Goal: Task Accomplishment & Management: Use online tool/utility

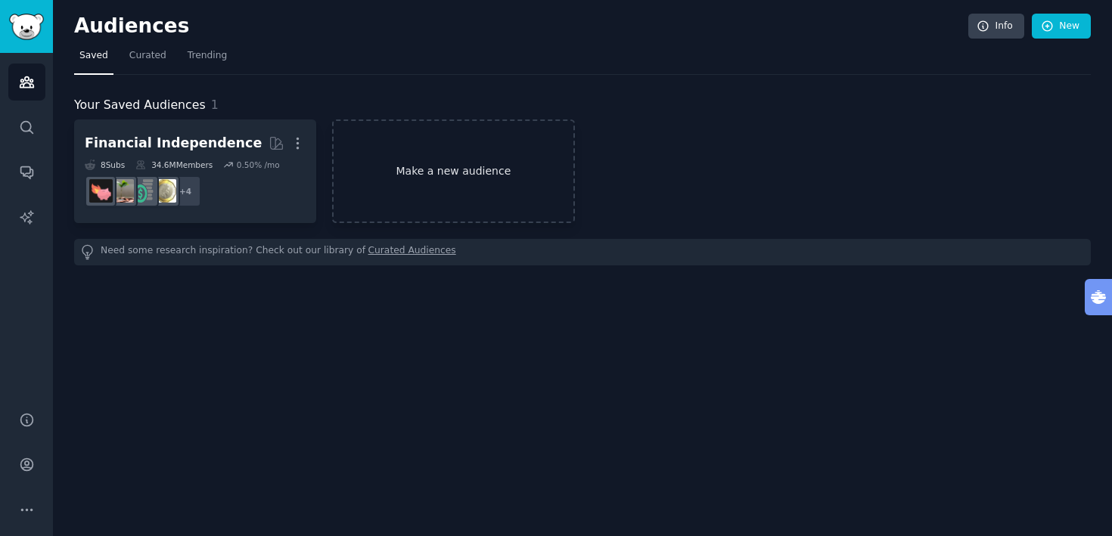
click at [445, 178] on link "Make a new audience" at bounding box center [453, 172] width 242 height 104
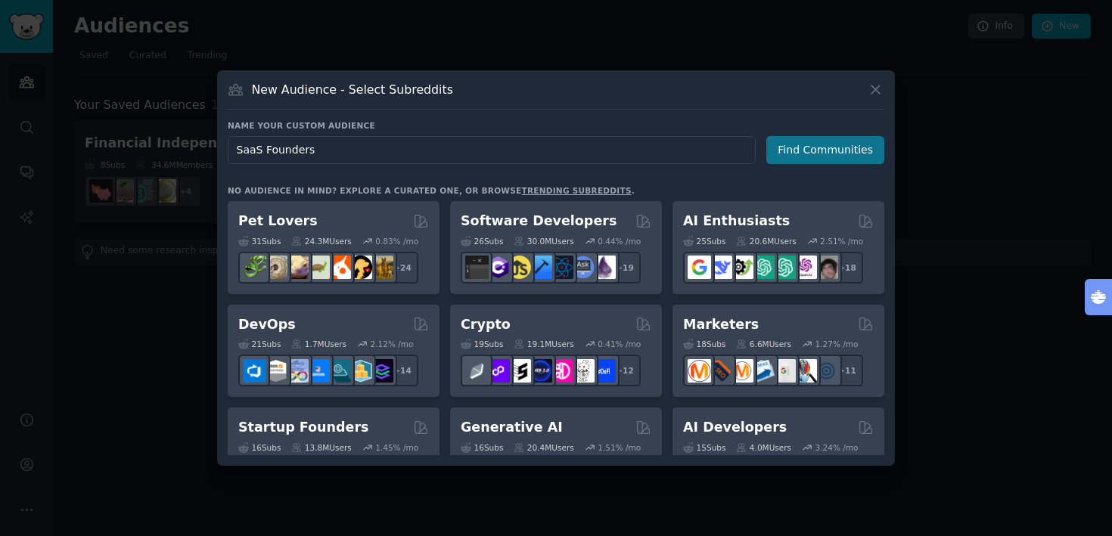
type input "SaaS Founders"
click at [830, 150] on button "Find Communities" at bounding box center [825, 150] width 118 height 28
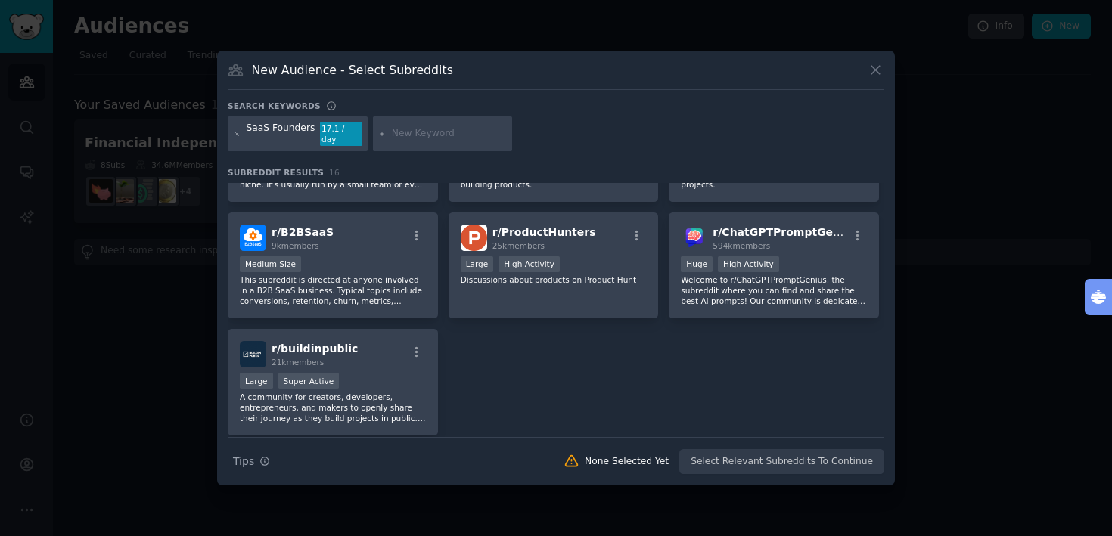
scroll to position [452, 0]
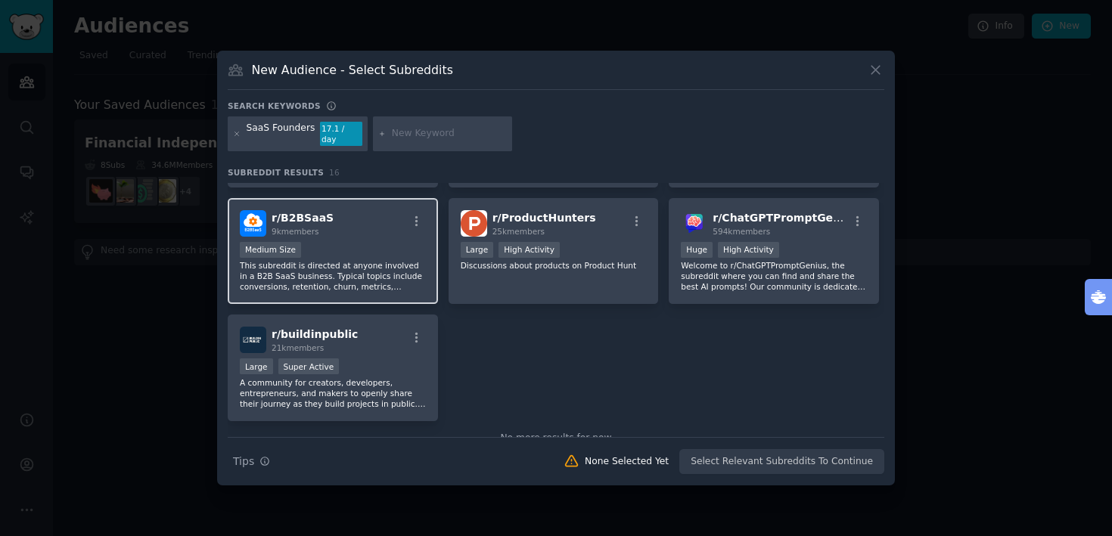
click at [369, 223] on div "r/ B2BSaaS 9k members" at bounding box center [333, 223] width 186 height 26
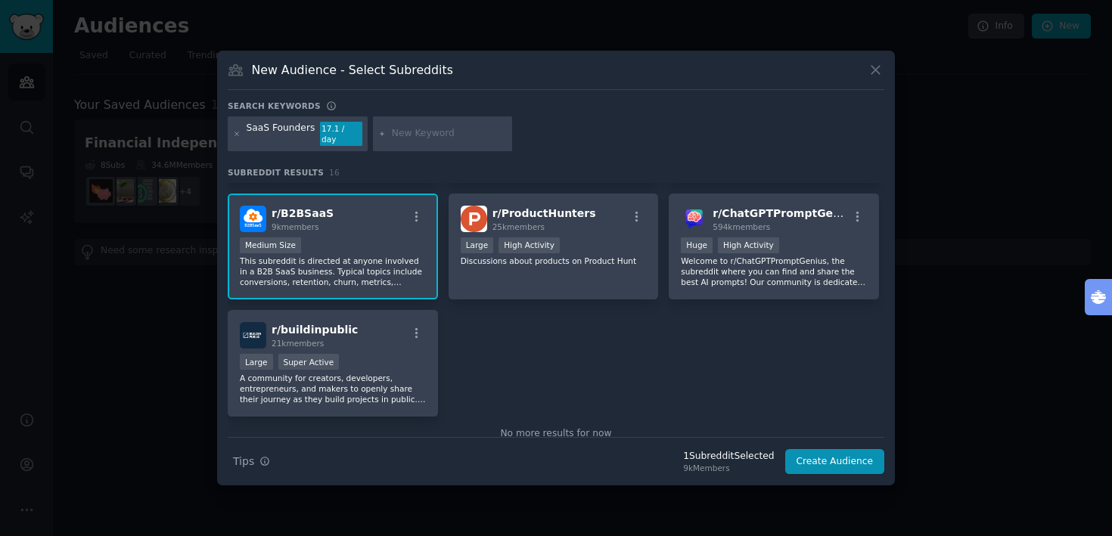
scroll to position [460, 0]
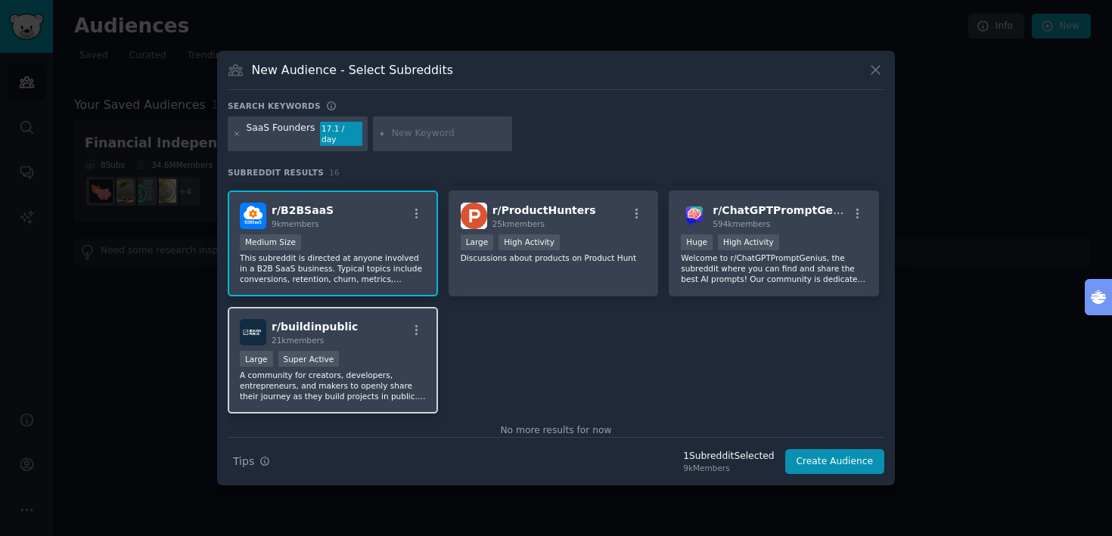
click at [365, 338] on div "r/ buildinpublic 21k members" at bounding box center [333, 332] width 186 height 26
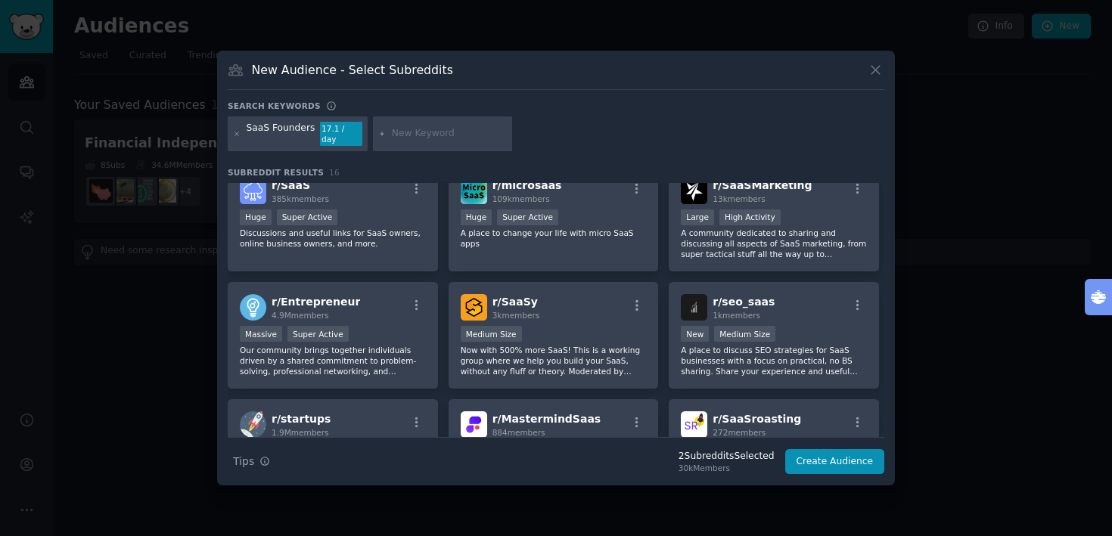
scroll to position [0, 0]
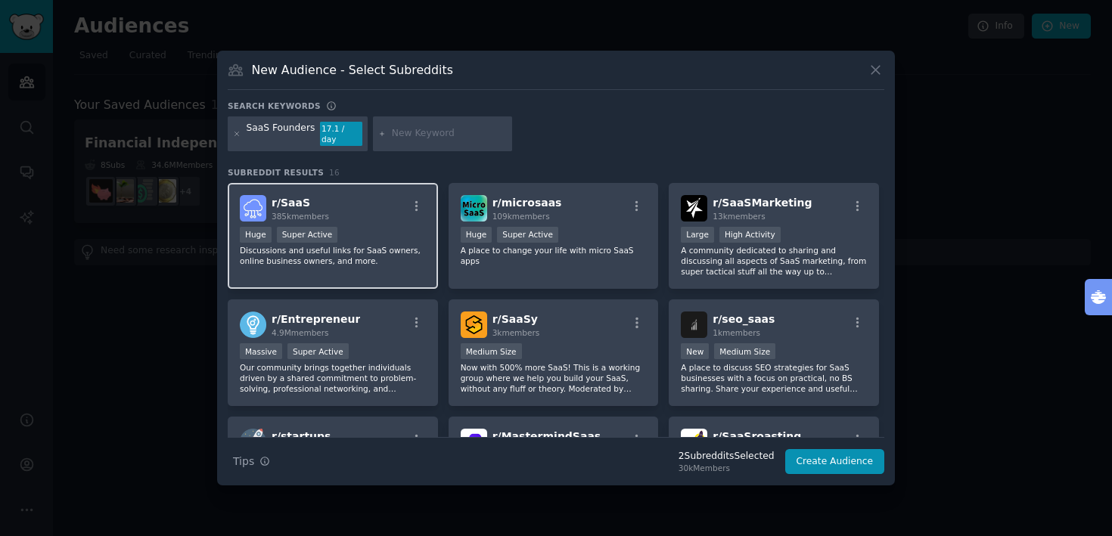
click at [400, 230] on div "Huge Super Active" at bounding box center [333, 236] width 186 height 19
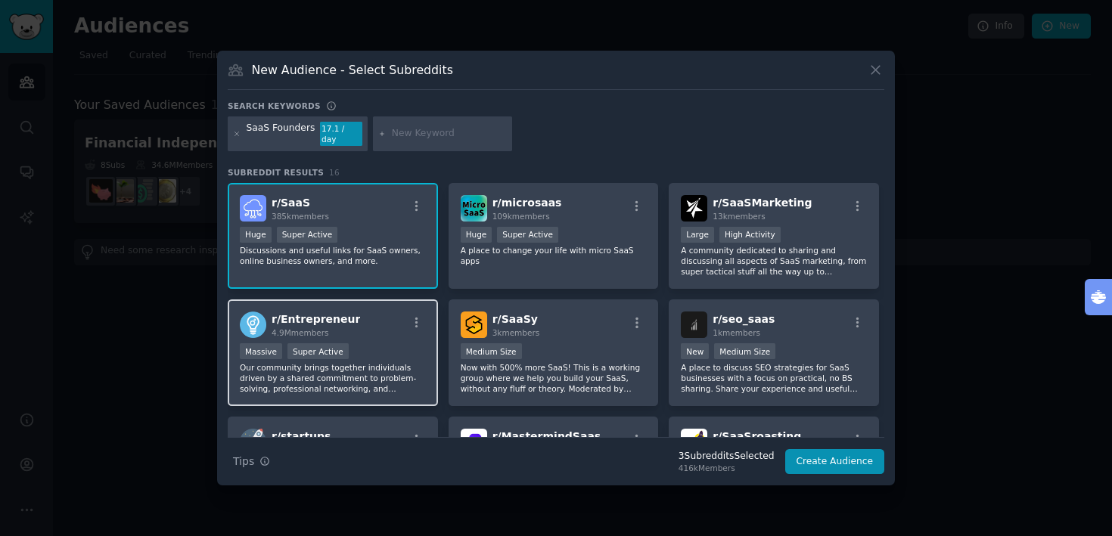
click at [387, 337] on div "r/ Entrepreneur 4.9M members Massive Super Active Our community brings together…" at bounding box center [333, 353] width 210 height 107
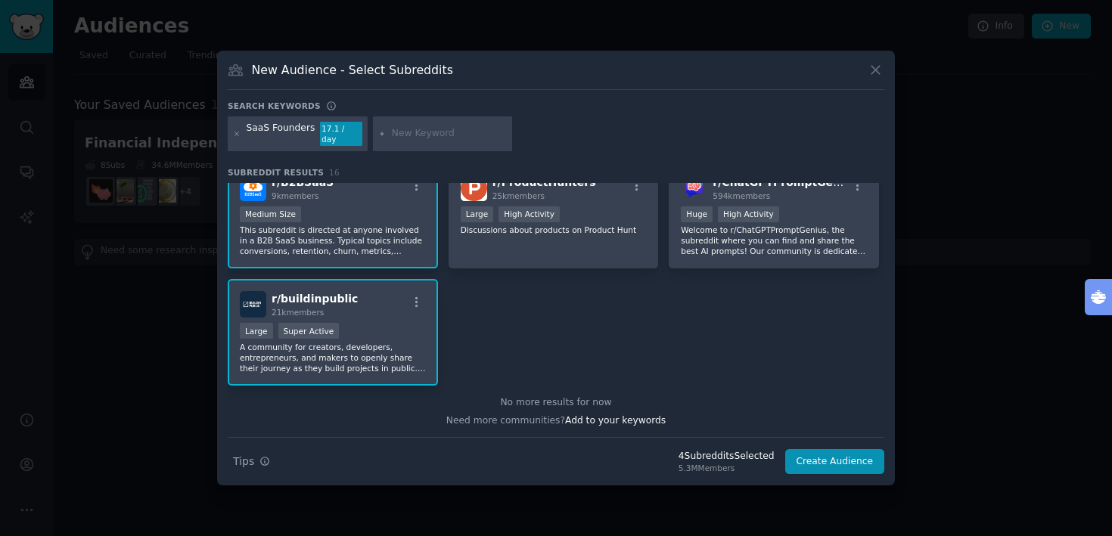
scroll to position [490, 0]
click at [412, 138] on input "text" at bounding box center [449, 134] width 115 height 14
type input "CEO"
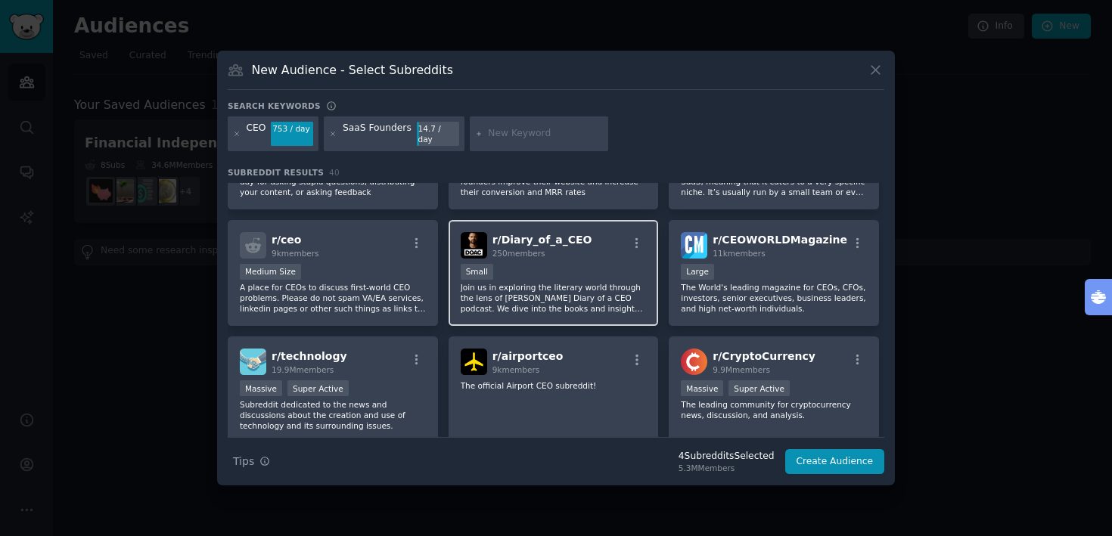
scroll to position [422, 0]
click at [589, 286] on p "Join us in exploring the literary world through the lens of [PERSON_NAME] Diary…" at bounding box center [554, 296] width 186 height 32
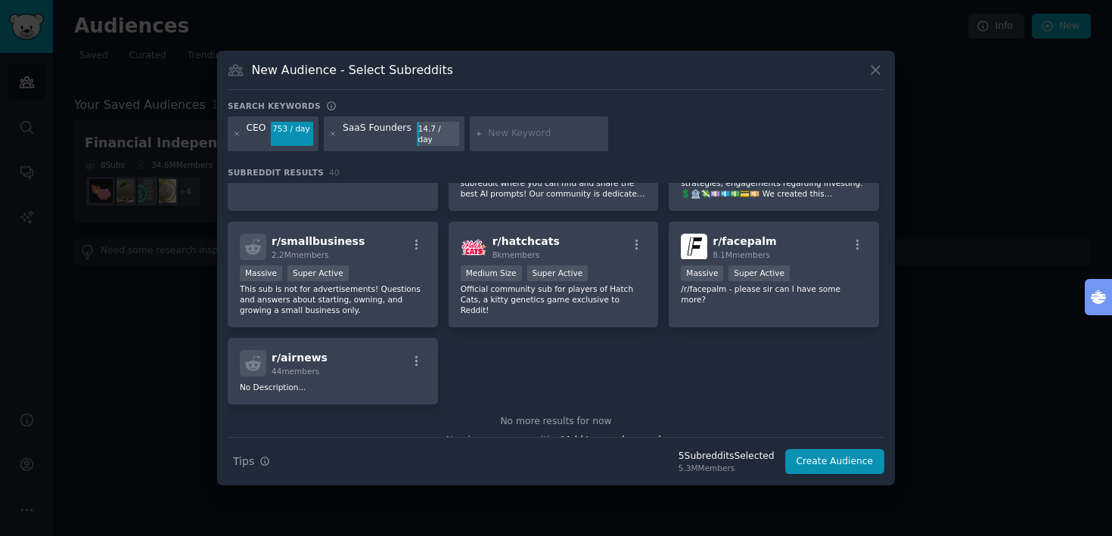
scroll to position [1356, 0]
click at [495, 133] on input "text" at bounding box center [545, 134] width 115 height 14
type input "CROs"
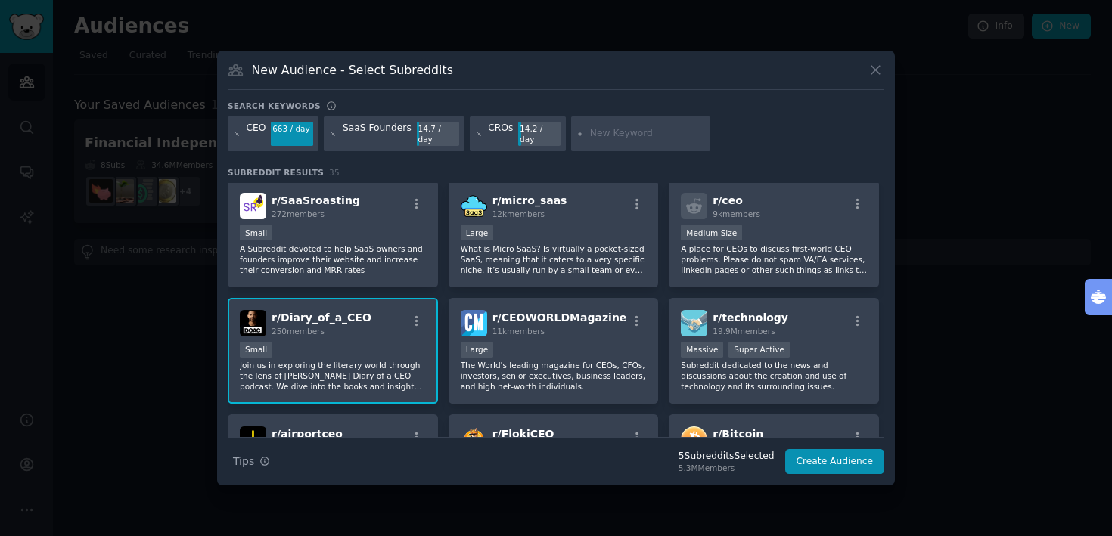
scroll to position [583, 0]
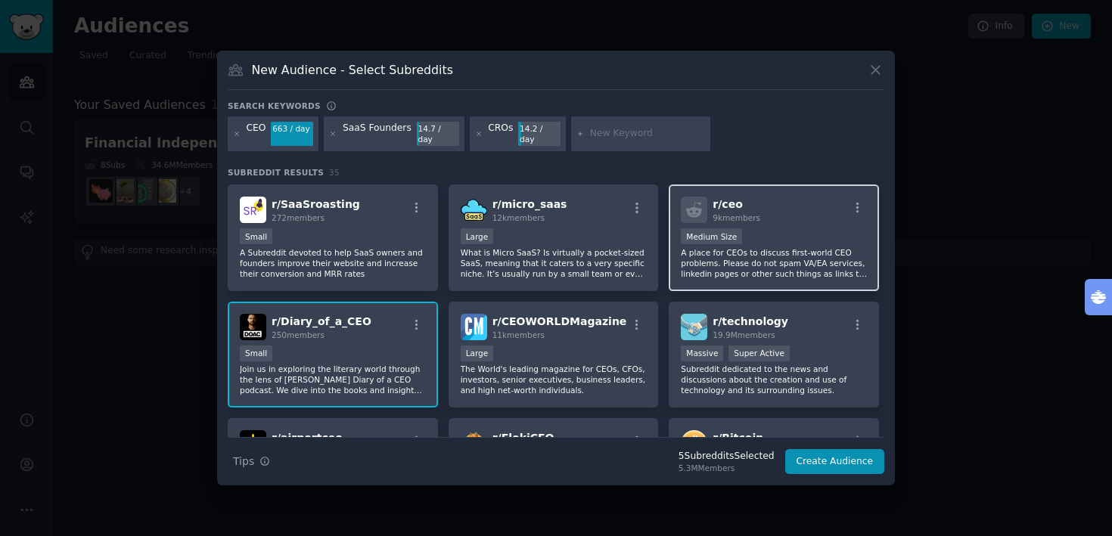
click at [783, 266] on p "A place for CEOs to discuss first-world CEO problems. Please do not spam VA/EA …" at bounding box center [774, 263] width 186 height 32
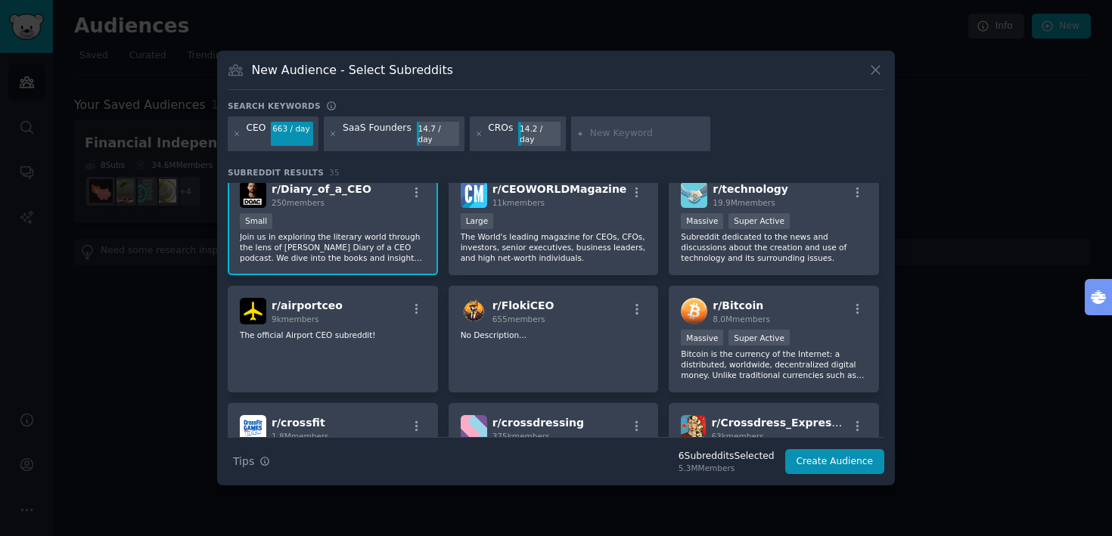
scroll to position [714, 0]
click at [291, 200] on span "250 members" at bounding box center [298, 204] width 53 height 9
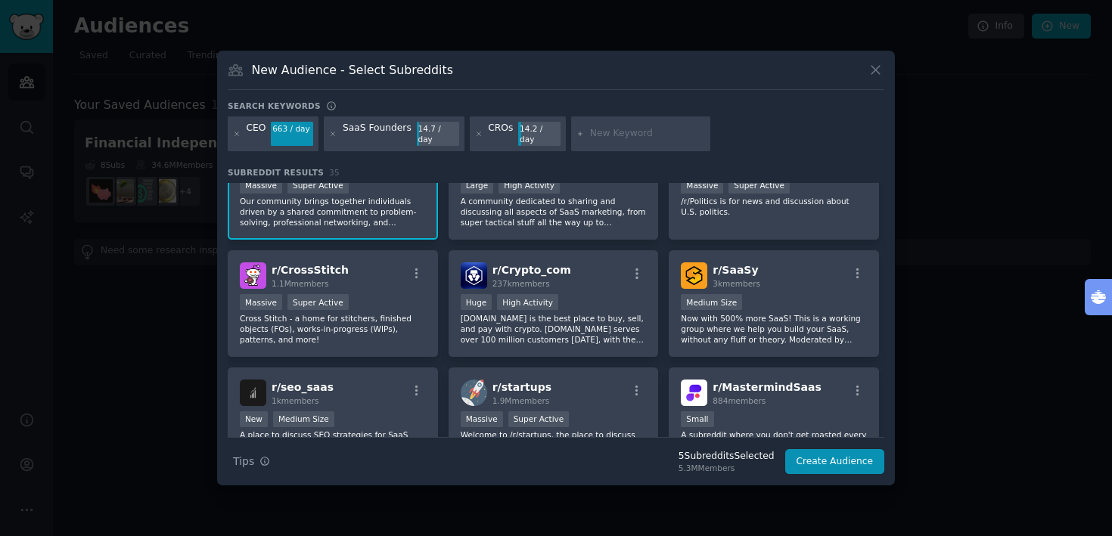
scroll to position [274, 0]
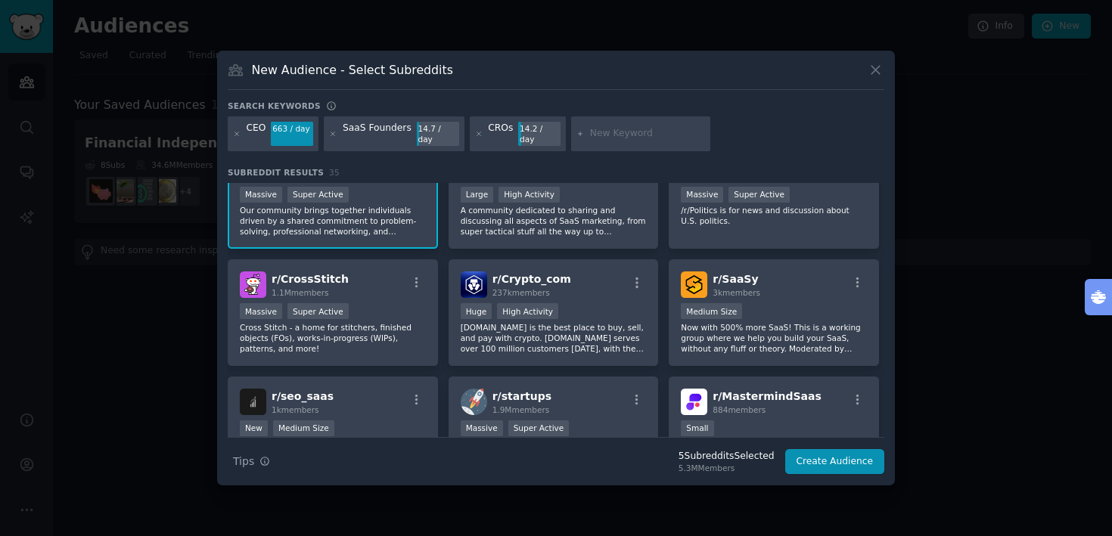
click at [584, 130] on div at bounding box center [640, 134] width 139 height 35
click at [598, 133] on input "text" at bounding box center [647, 134] width 115 height 14
type input "chief revenue officers"
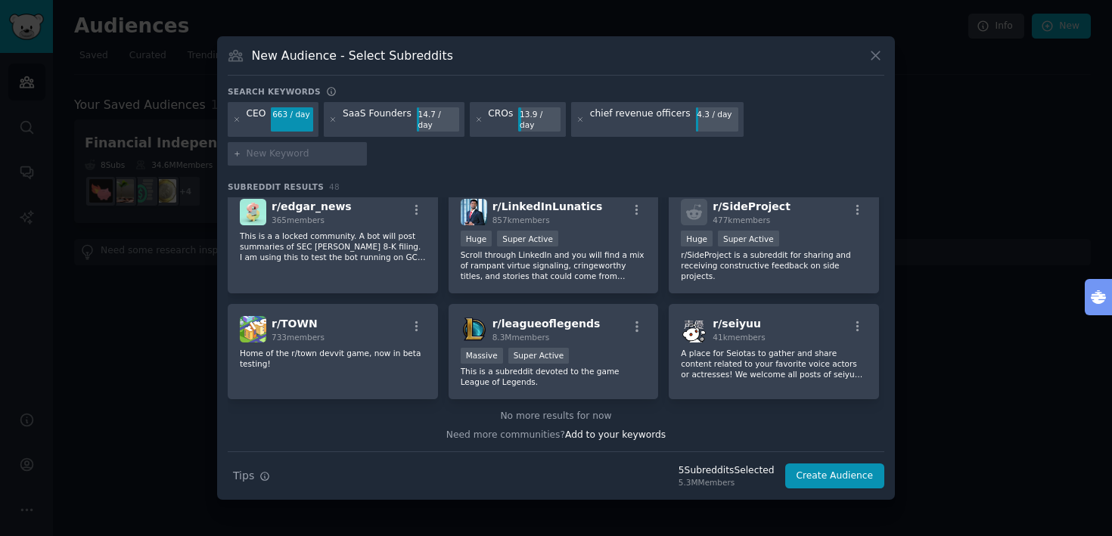
scroll to position [1627, 0]
click at [819, 464] on button "Create Audience" at bounding box center [835, 477] width 100 height 26
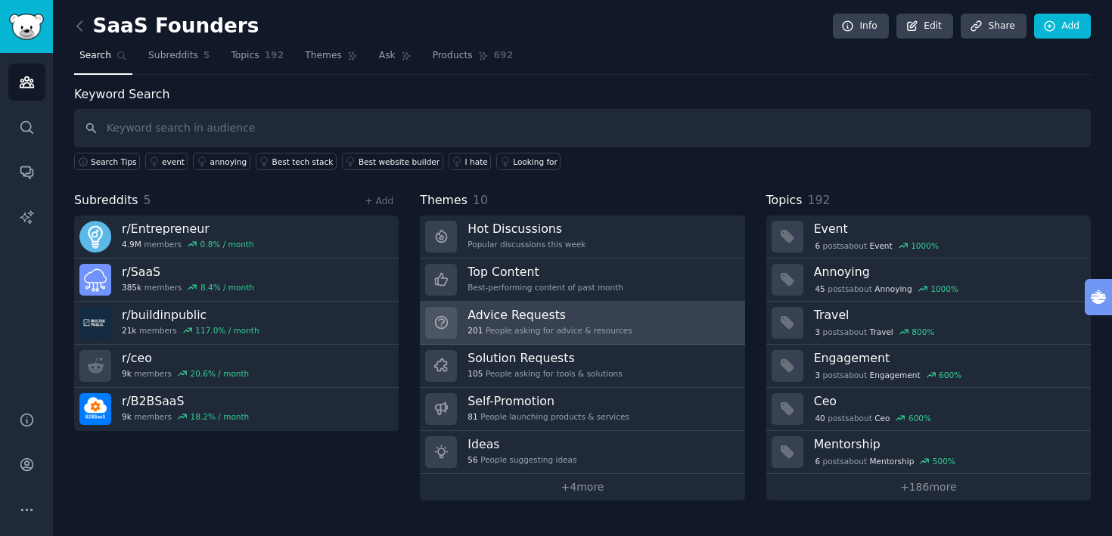
click at [599, 328] on div "201 People asking for advice & resources" at bounding box center [550, 330] width 164 height 11
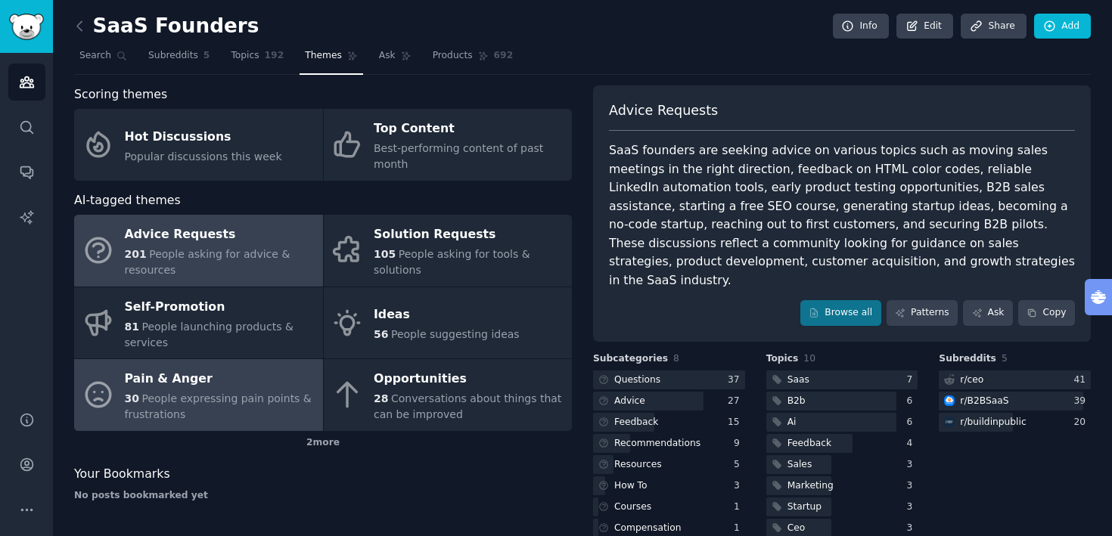
click at [234, 396] on span "People expressing pain points & frustrations" at bounding box center [218, 407] width 187 height 28
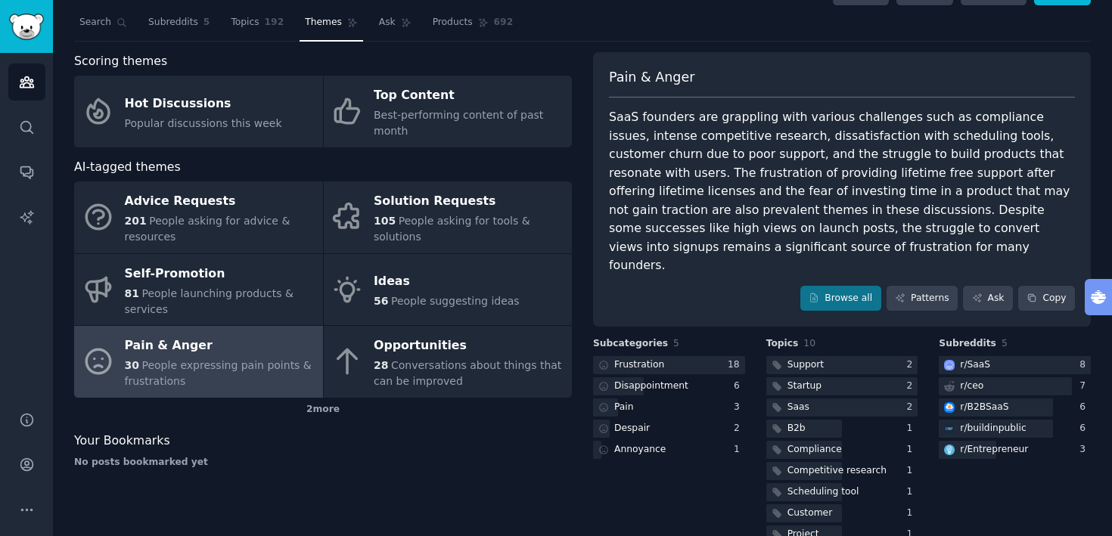
scroll to position [31, 0]
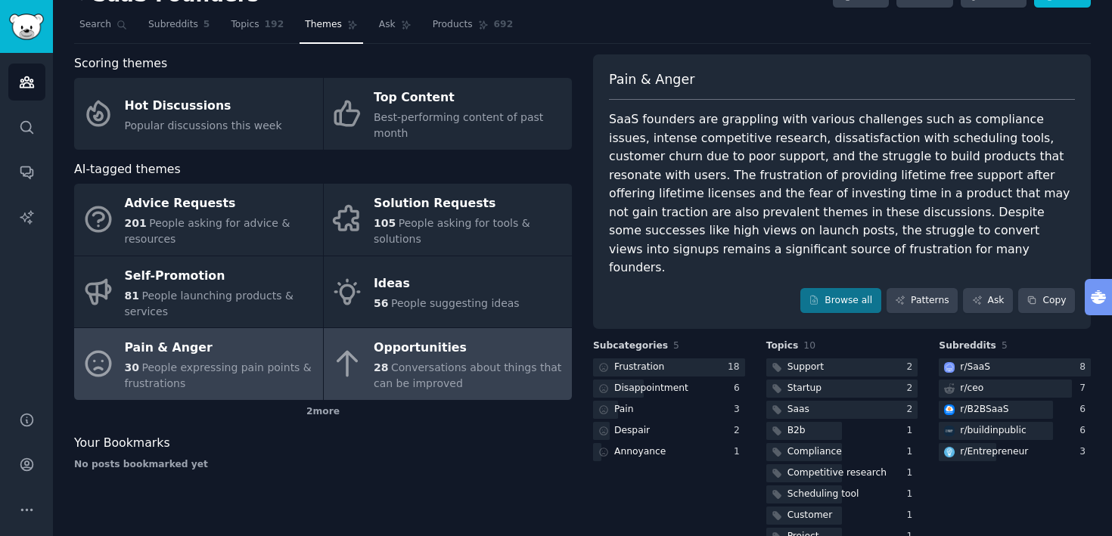
click at [396, 351] on div "Opportunities" at bounding box center [469, 349] width 191 height 24
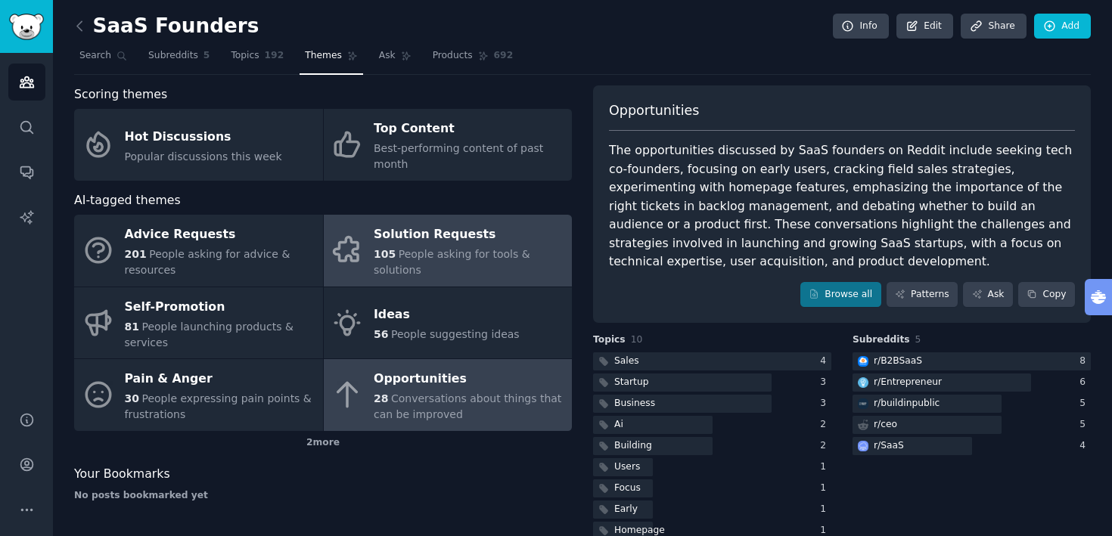
click at [443, 257] on span "People asking for tools & solutions" at bounding box center [452, 262] width 157 height 28
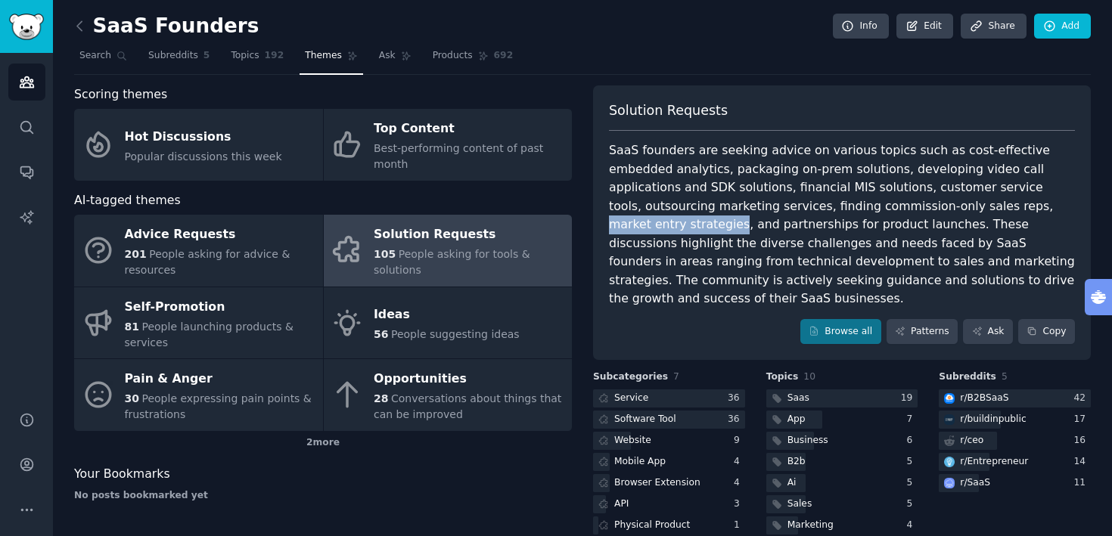
drag, startPoint x: 857, startPoint y: 206, endPoint x: 982, endPoint y: 208, distance: 125.6
click at [982, 208] on div "SaaS founders are seeking advice on various topics such as cost-effective embed…" at bounding box center [842, 224] width 466 height 167
copy div "market entry strategies"
click at [31, 126] on icon "Sidebar" at bounding box center [27, 128] width 16 height 16
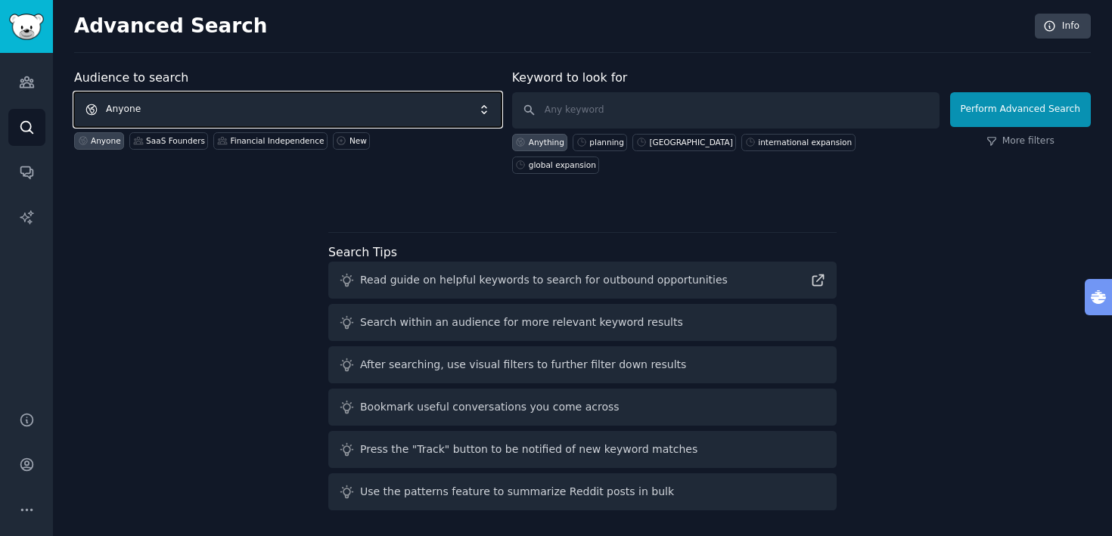
click at [213, 117] on span "Anyone" at bounding box center [288, 109] width 428 height 35
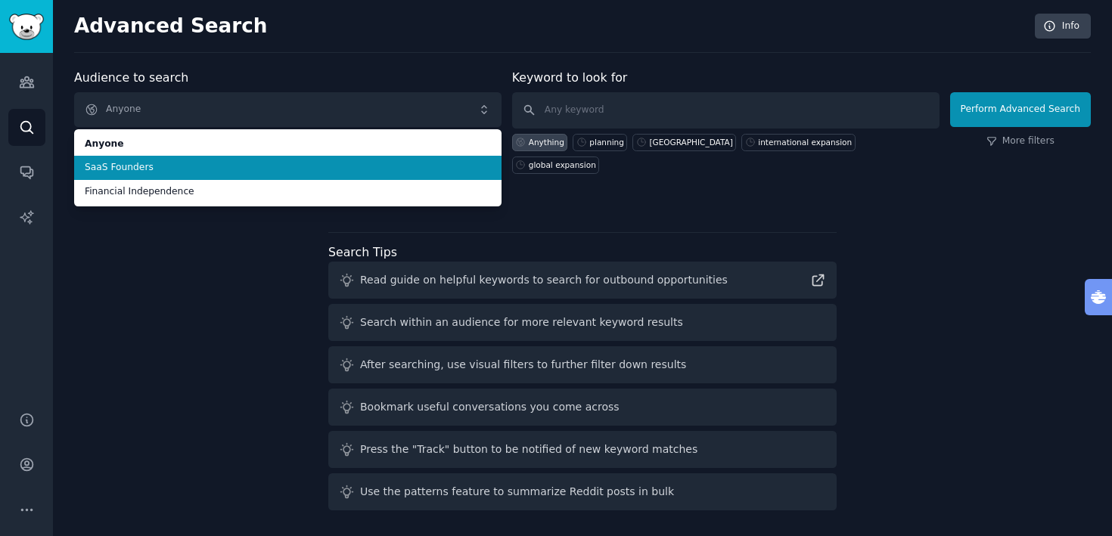
click at [193, 169] on span "SaaS Founders" at bounding box center [288, 168] width 406 height 14
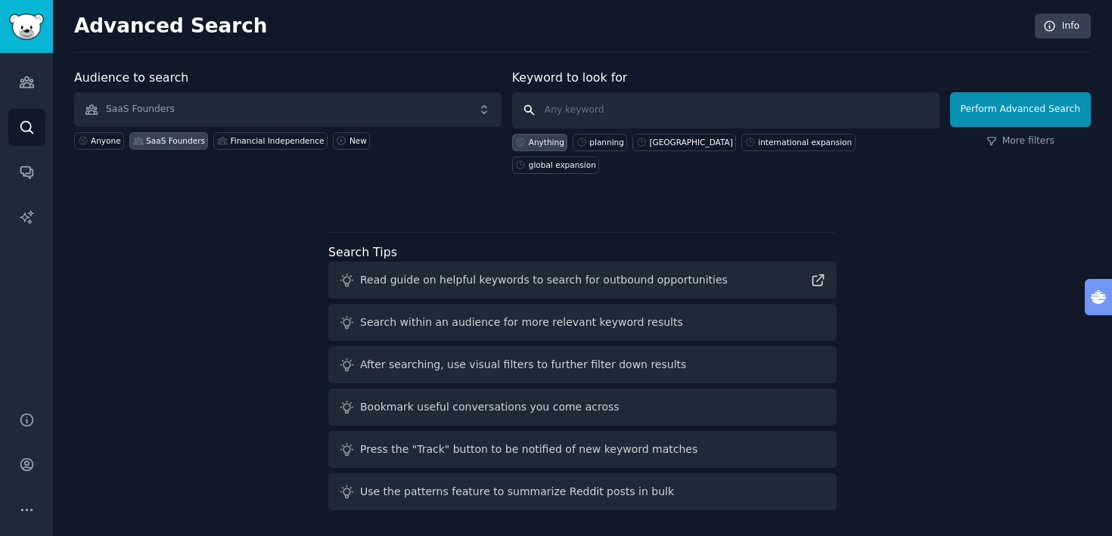
paste input "market entry strategies"
type input "market entry strategies"
click at [1012, 117] on button "Perform Advanced Search" at bounding box center [1020, 109] width 141 height 35
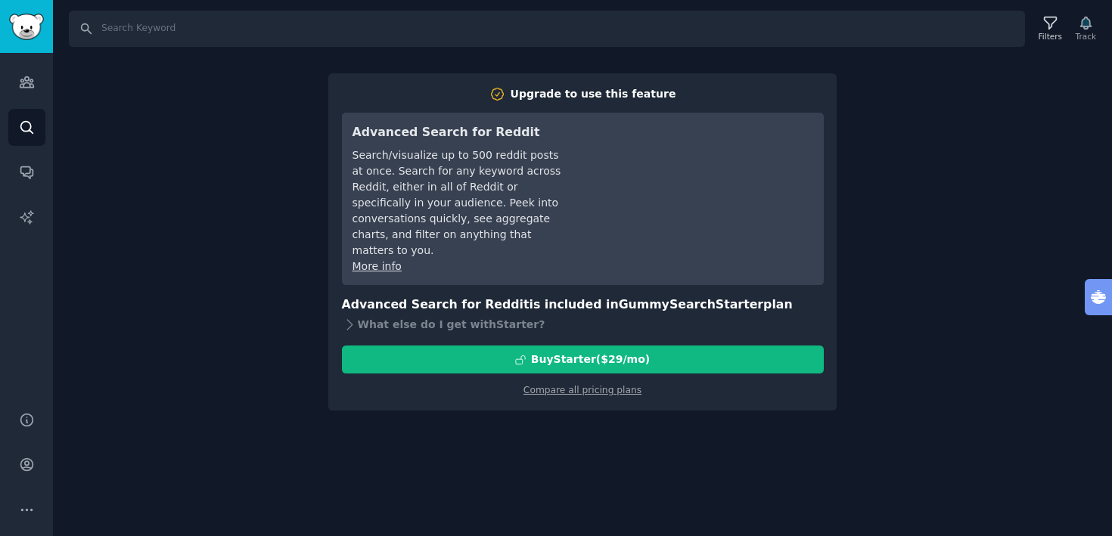
click at [191, 193] on div "Search Filters Track Upgrade to use this feature Advanced Search for Reddit Sea…" at bounding box center [582, 268] width 1059 height 536
click at [617, 385] on link "Compare all pricing plans" at bounding box center [583, 390] width 118 height 11
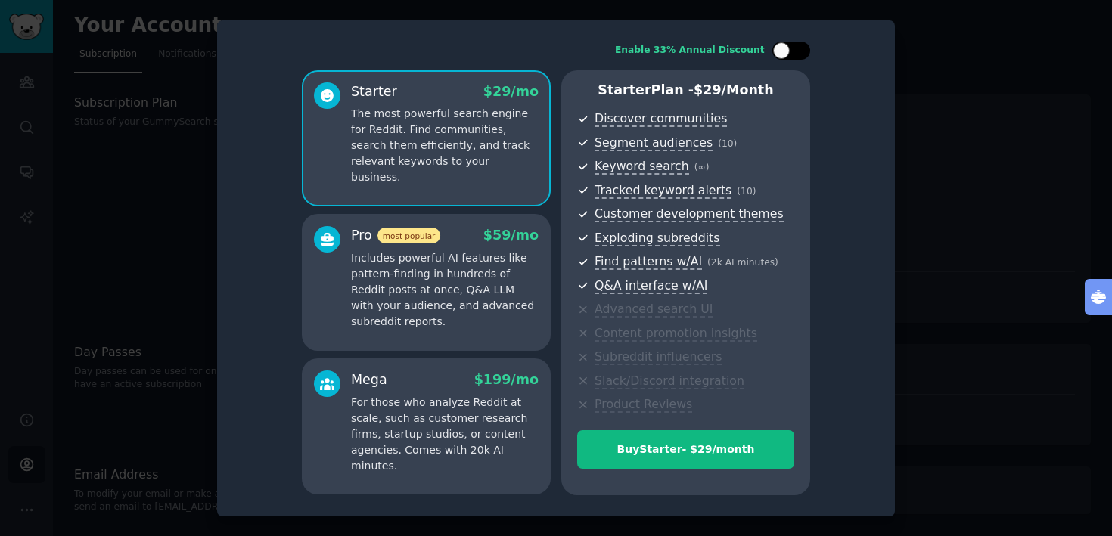
click at [794, 55] on div at bounding box center [792, 51] width 38 height 18
click at [468, 284] on p "Includes powerful AI features like pattern-finding in hundreds of Reddit posts …" at bounding box center [445, 289] width 188 height 79
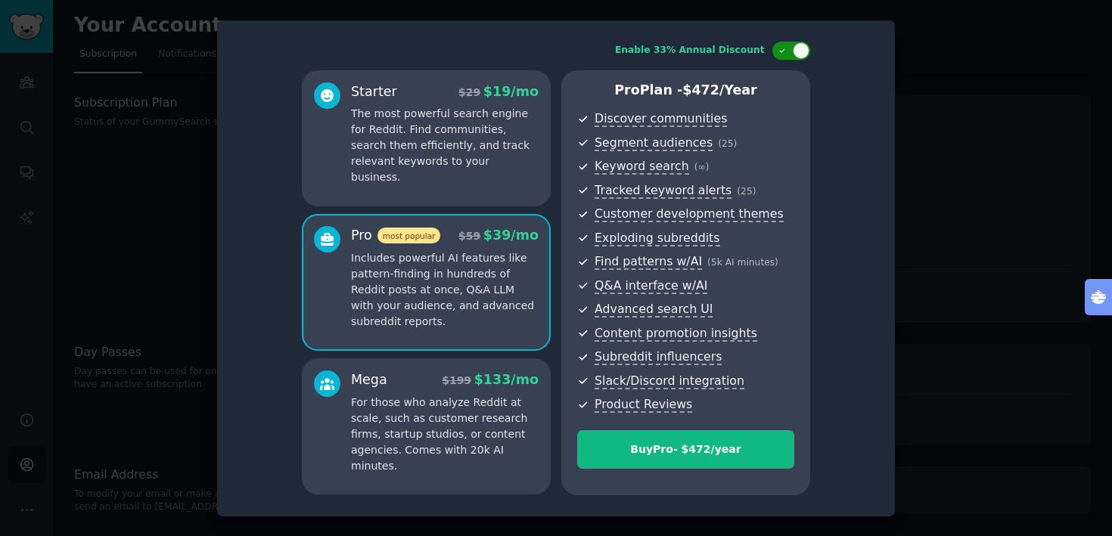
click at [776, 48] on div at bounding box center [792, 51] width 38 height 18
checkbox input "false"
click at [180, 95] on div at bounding box center [556, 268] width 1112 height 536
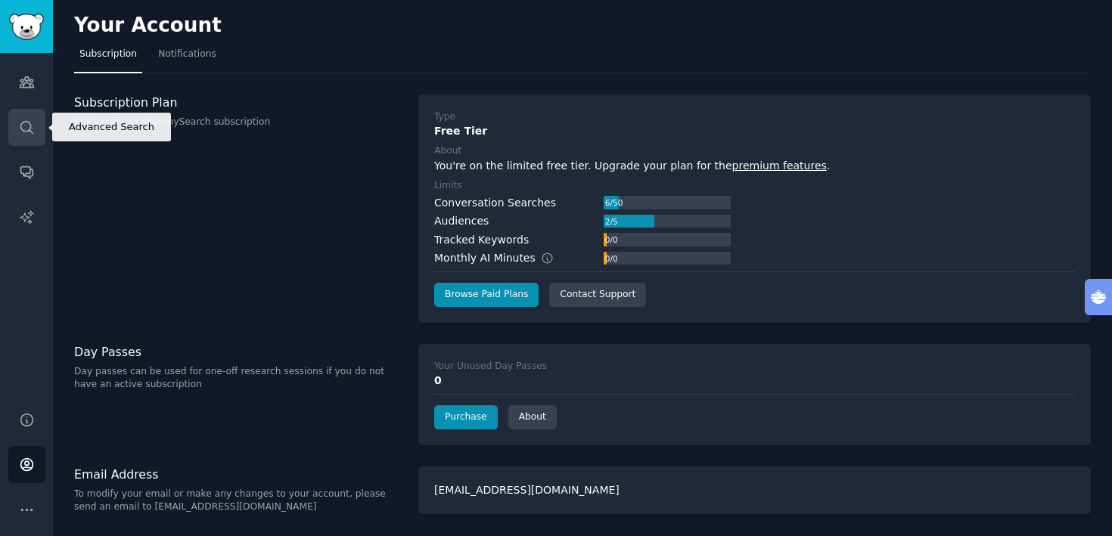
click at [30, 132] on icon "Sidebar" at bounding box center [27, 128] width 16 height 16
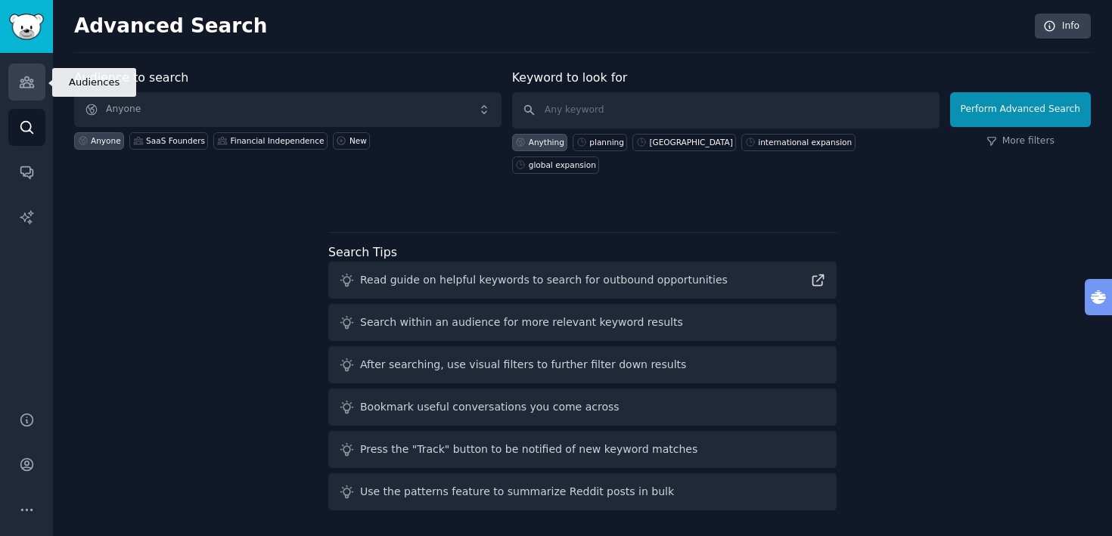
click at [27, 92] on link "Audiences" at bounding box center [26, 82] width 37 height 37
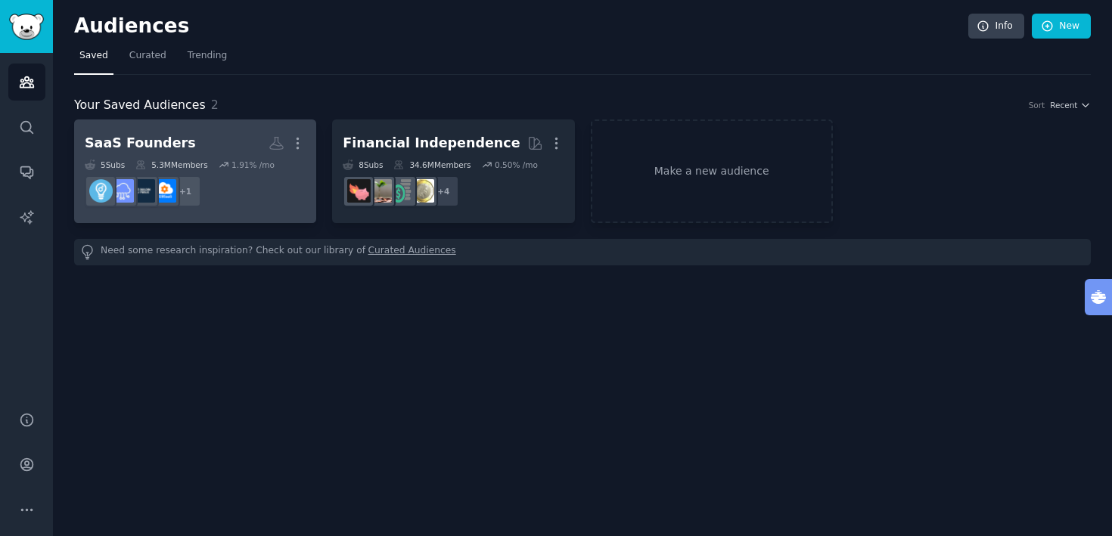
click at [202, 184] on dd "+ 1" at bounding box center [195, 191] width 221 height 42
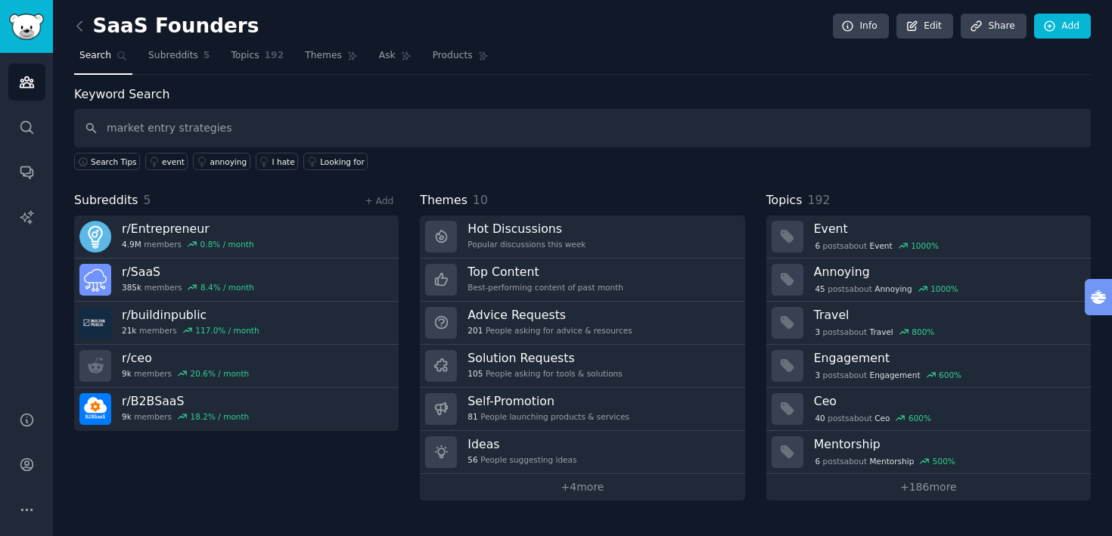
type input "market entry strategies"
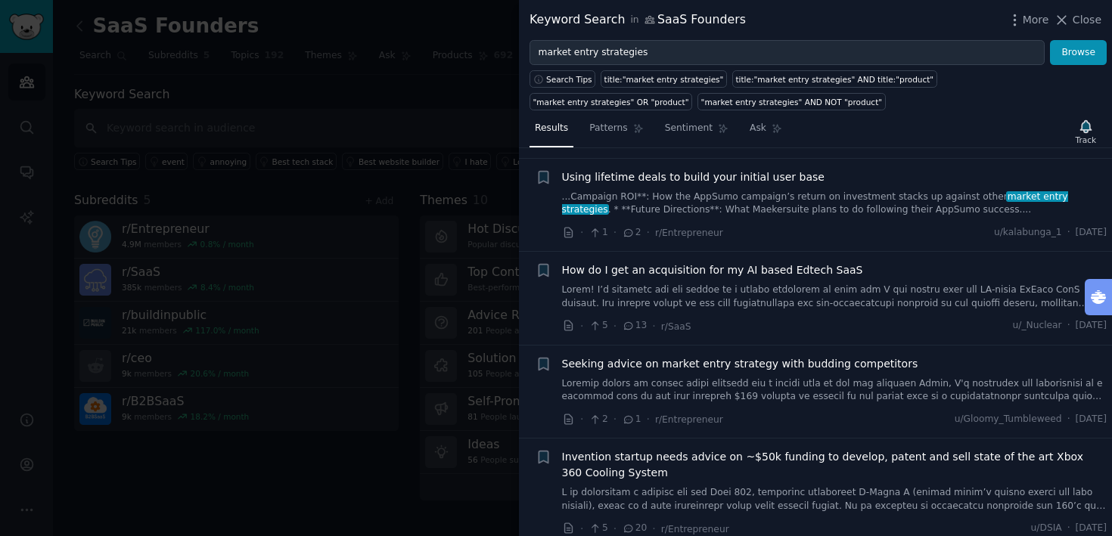
scroll to position [212, 0]
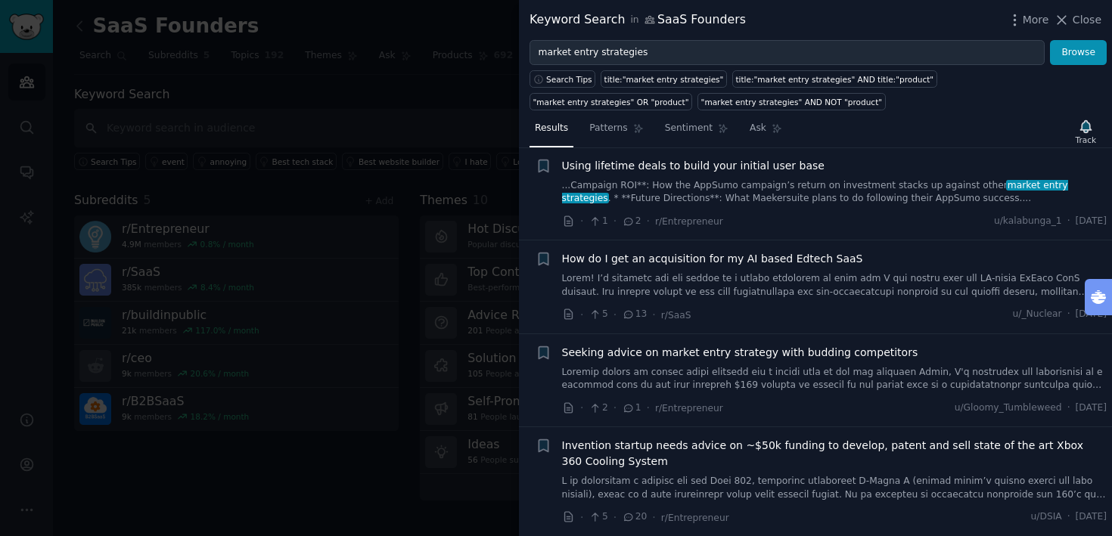
click at [806, 378] on link at bounding box center [835, 379] width 546 height 26
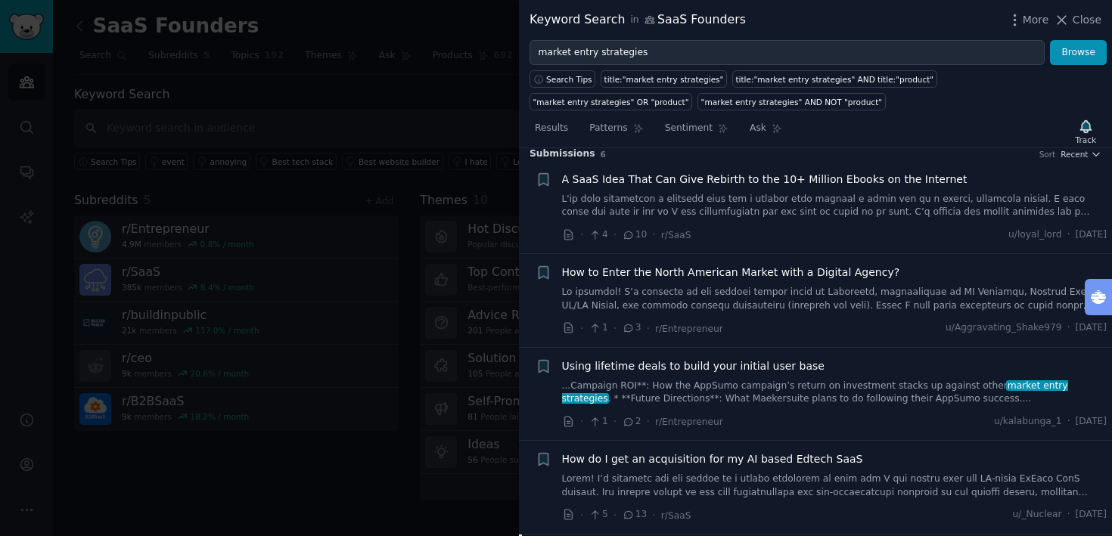
scroll to position [3, 0]
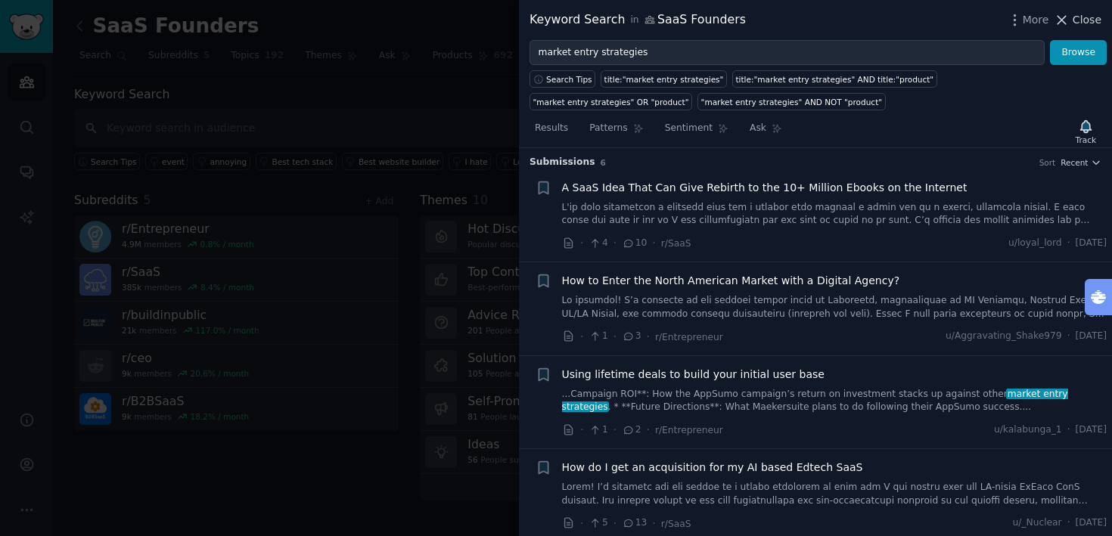
click at [1100, 14] on span "Close" at bounding box center [1087, 20] width 29 height 16
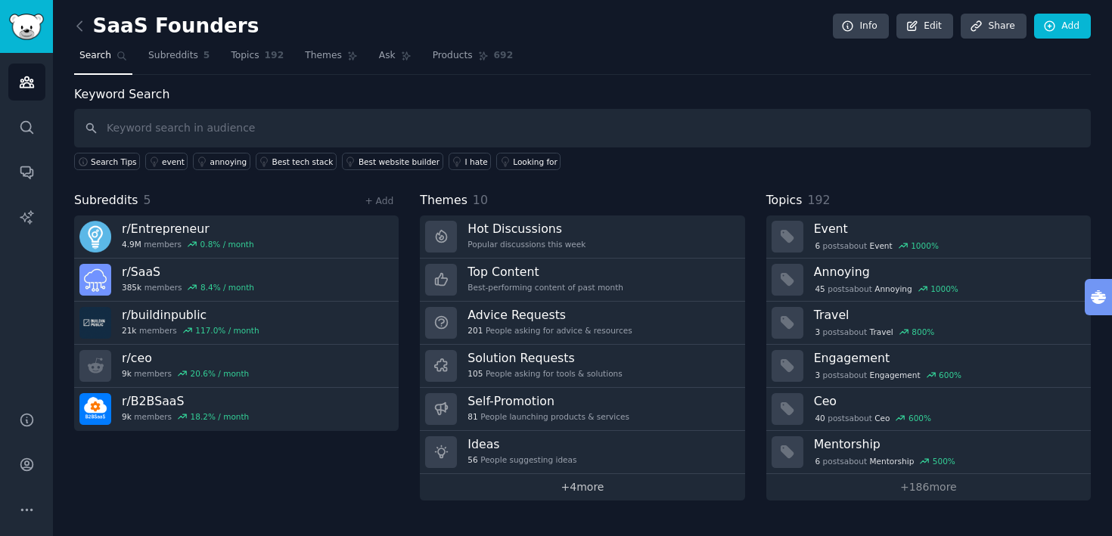
click at [586, 490] on link "+ 4 more" at bounding box center [582, 487] width 325 height 26
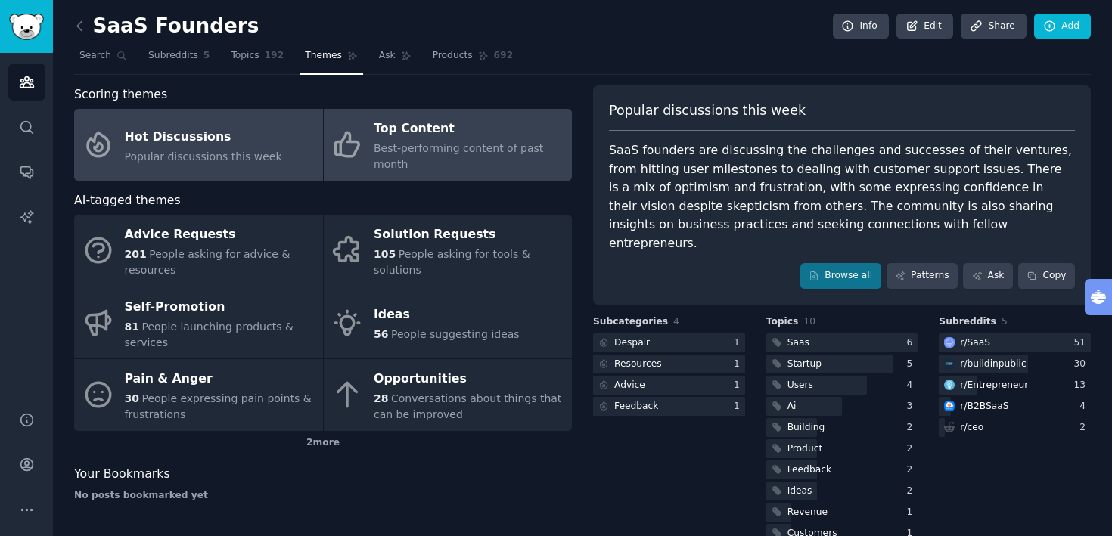
click at [478, 151] on span "Best-performing content of past month" at bounding box center [458, 156] width 169 height 28
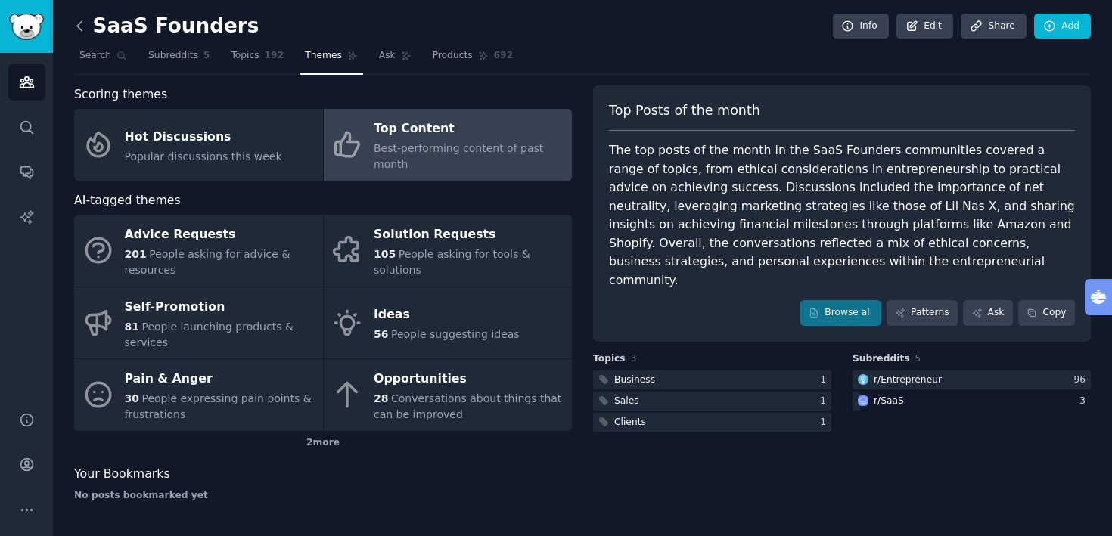
click at [85, 24] on icon at bounding box center [80, 26] width 16 height 16
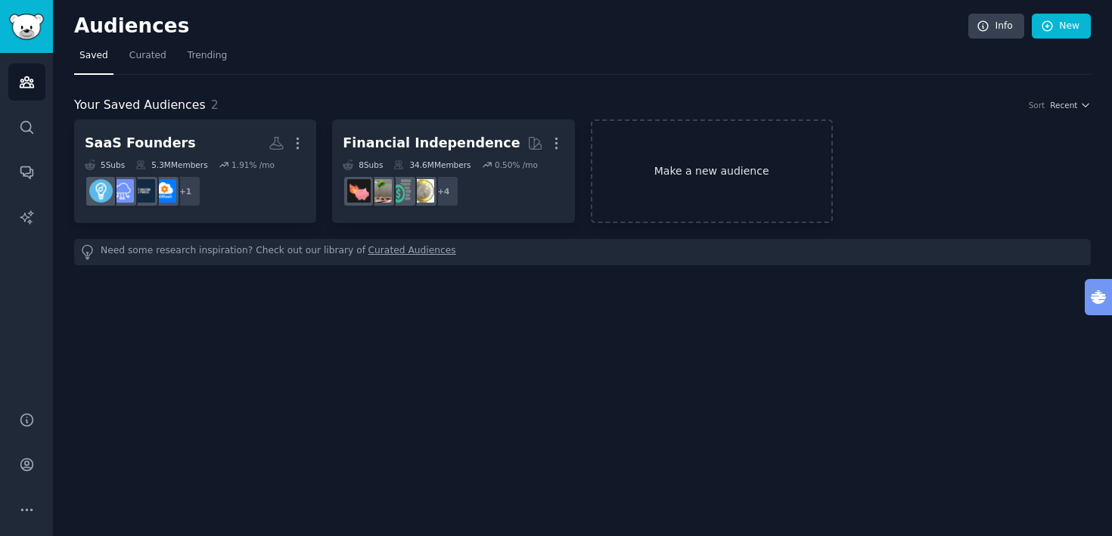
click at [719, 177] on link "Make a new audience" at bounding box center [712, 172] width 242 height 104
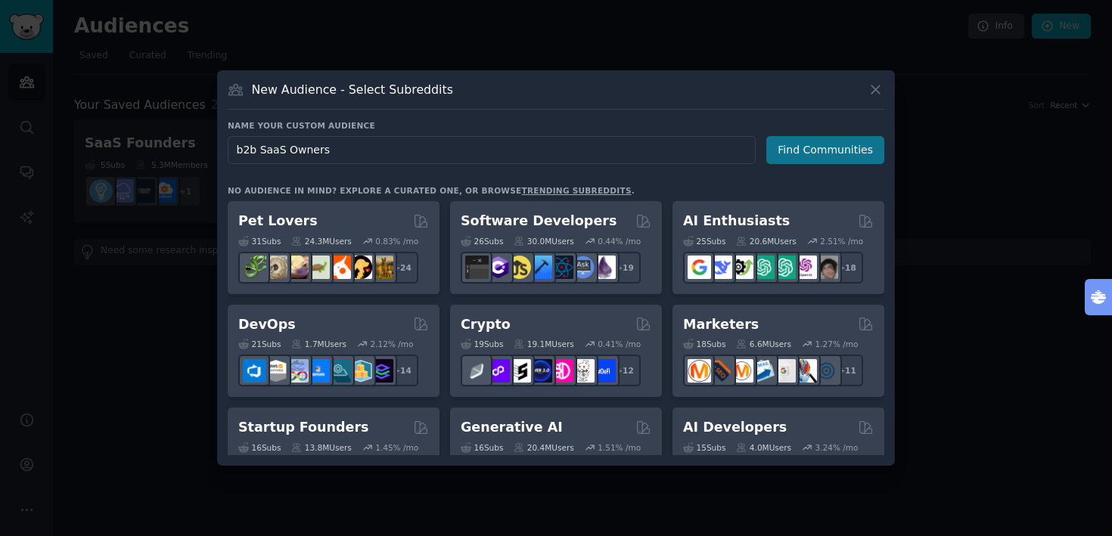
type input "b2b SaaS Owners"
click at [846, 147] on button "Find Communities" at bounding box center [825, 150] width 118 height 28
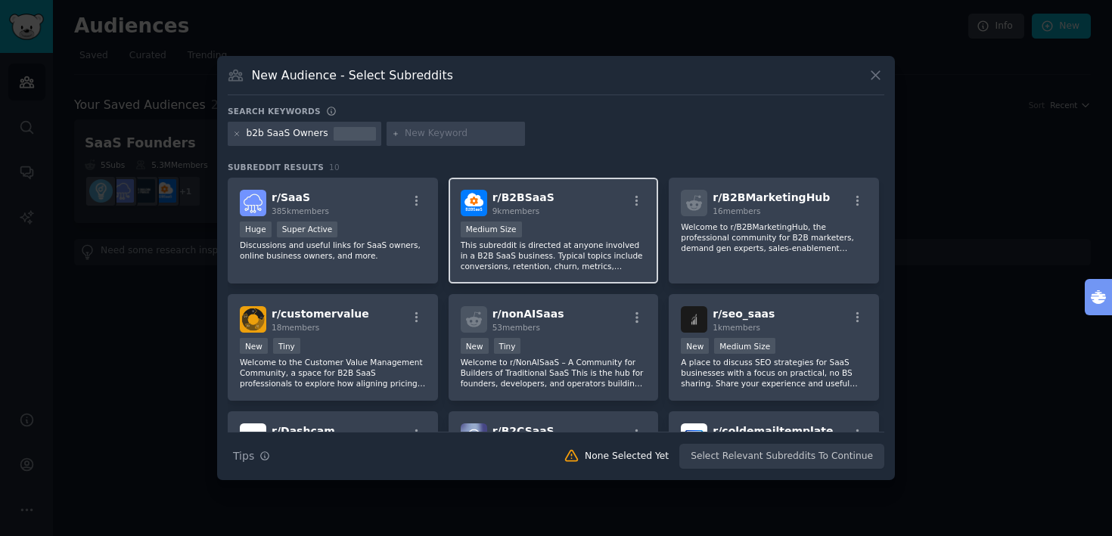
click at [581, 249] on p "This subreddit is directed at anyone involved in a B2B SaaS business. Typical t…" at bounding box center [554, 256] width 186 height 32
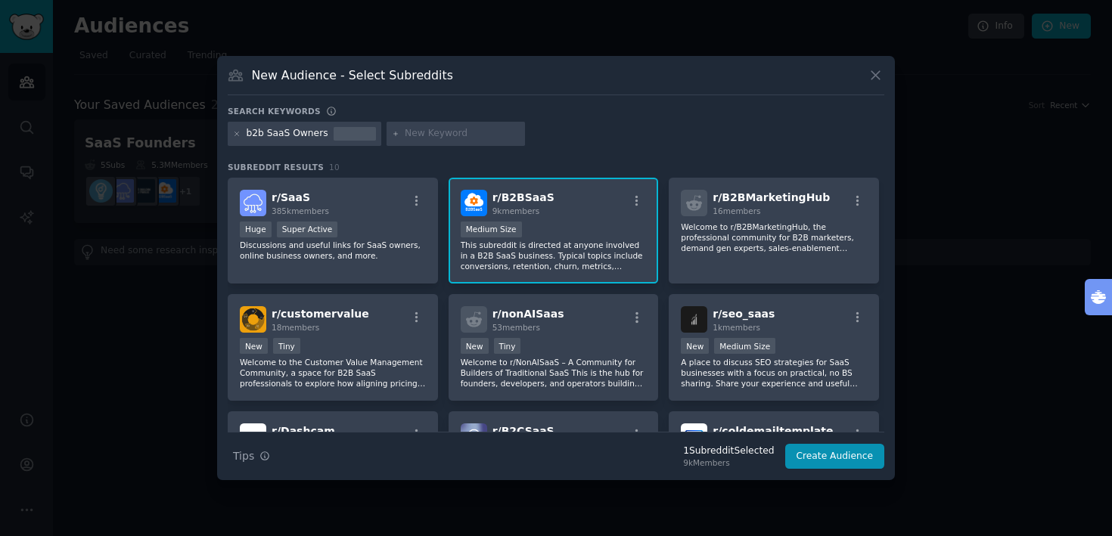
click at [440, 132] on input "text" at bounding box center [462, 134] width 115 height 14
type input "enterprise SaaS"
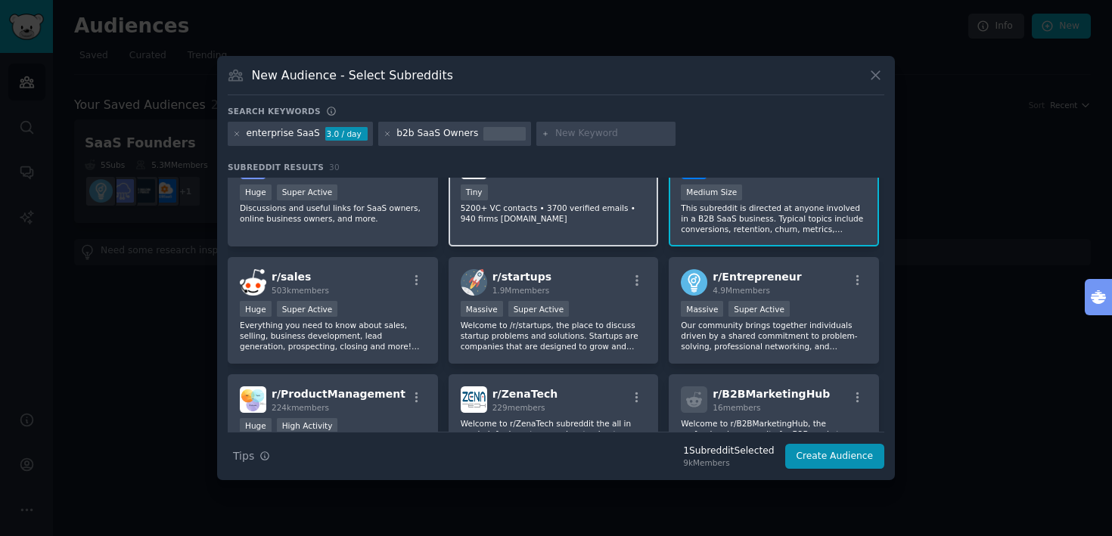
scroll to position [38, 0]
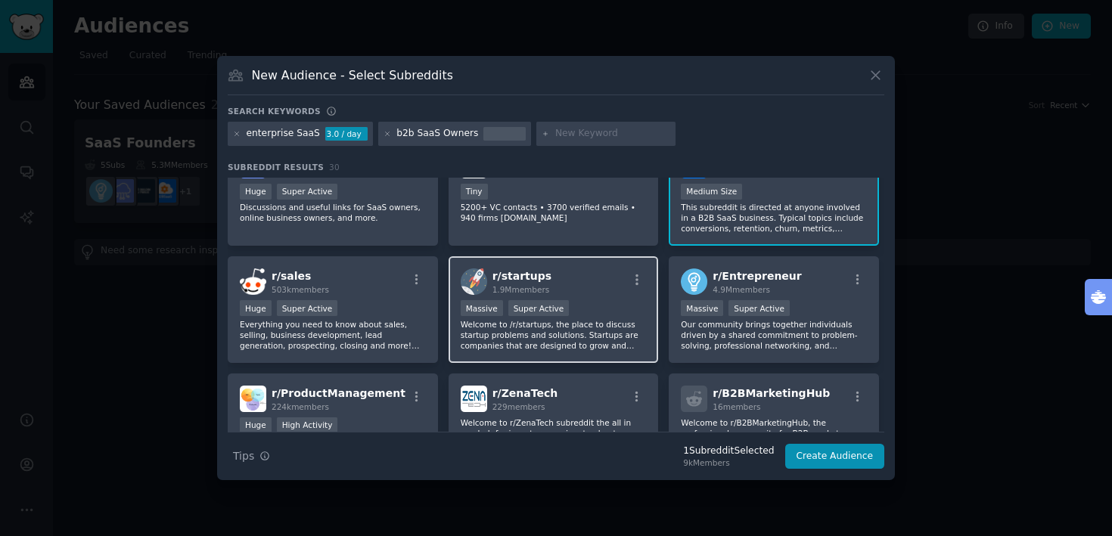
click at [587, 302] on div "Massive Super Active" at bounding box center [554, 309] width 186 height 19
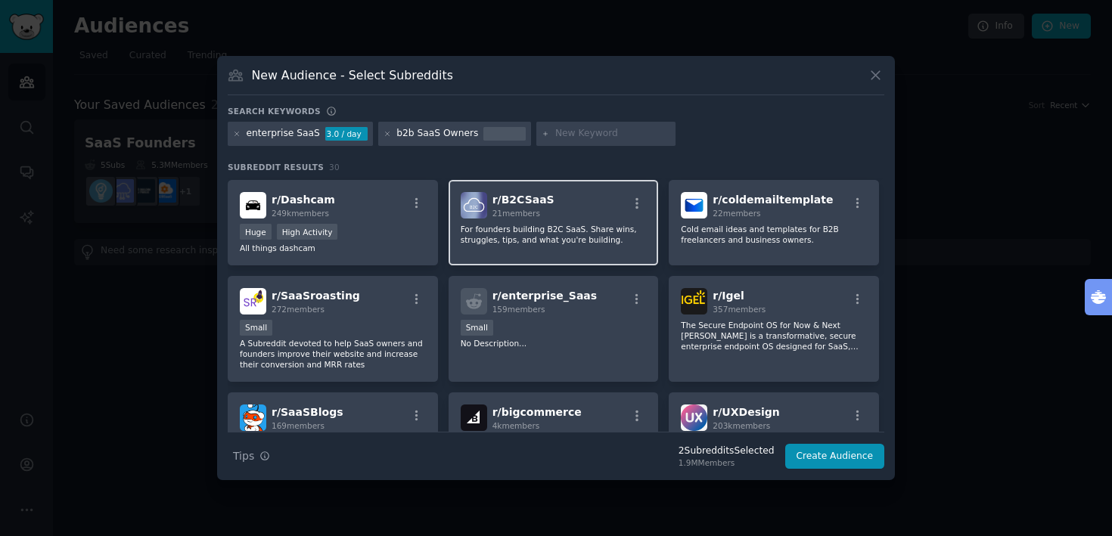
scroll to position [461, 0]
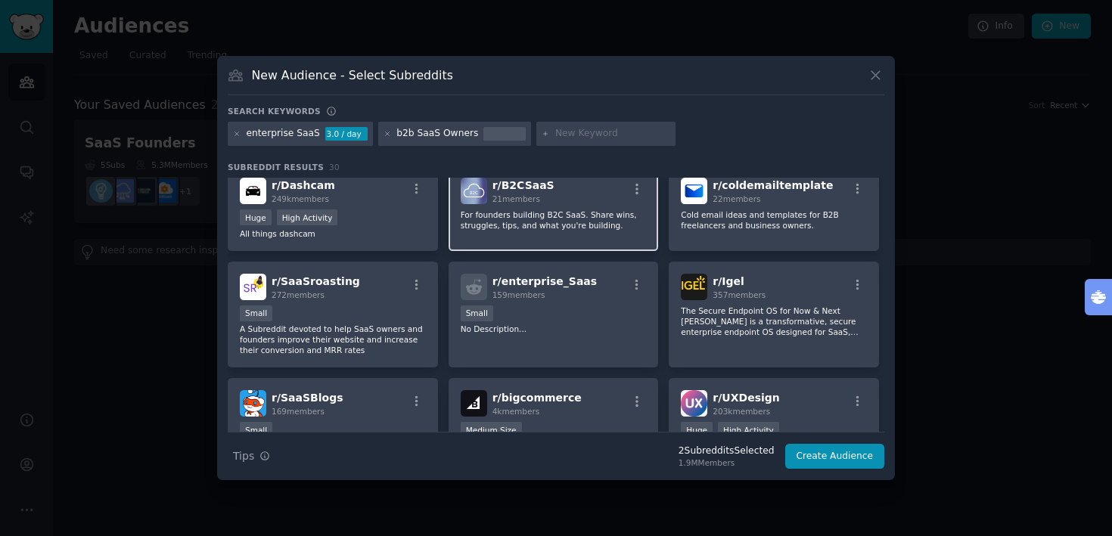
click at [587, 302] on div "r/ enterprise_Saas 159 members Small No Description..." at bounding box center [554, 315] width 210 height 107
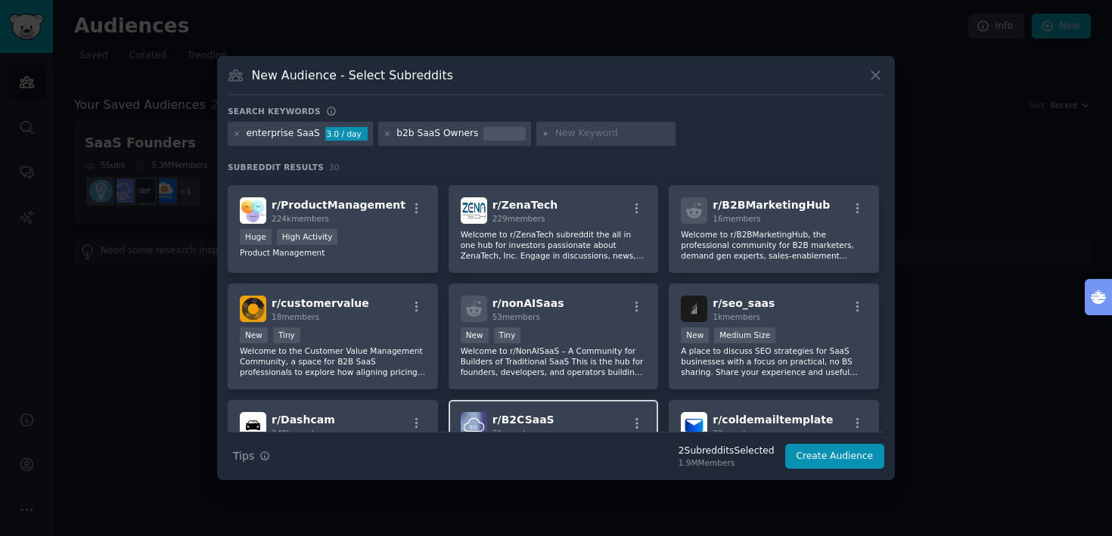
scroll to position [0, 0]
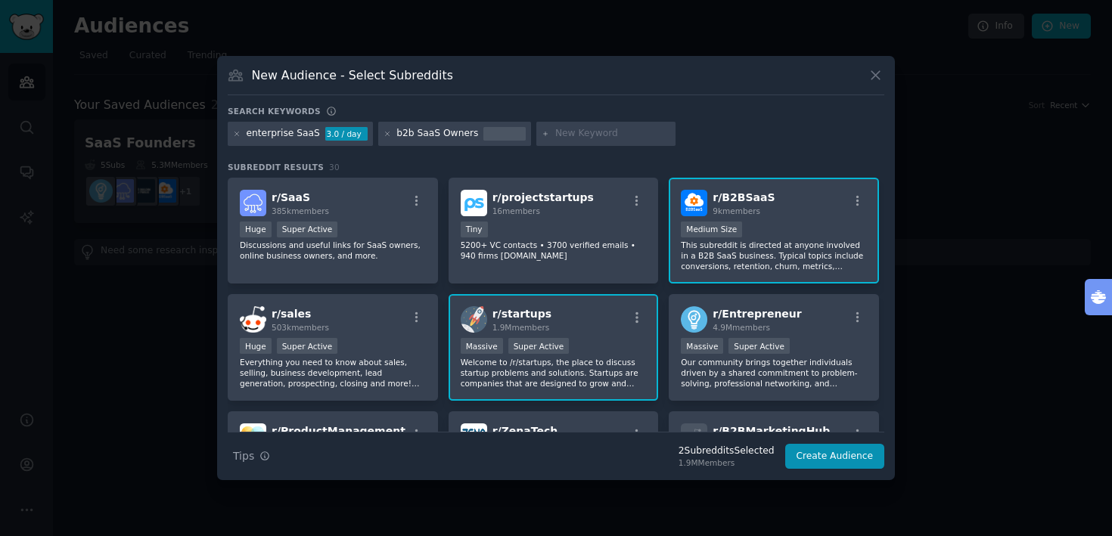
click at [578, 135] on input "text" at bounding box center [612, 134] width 115 height 14
type input "founders"
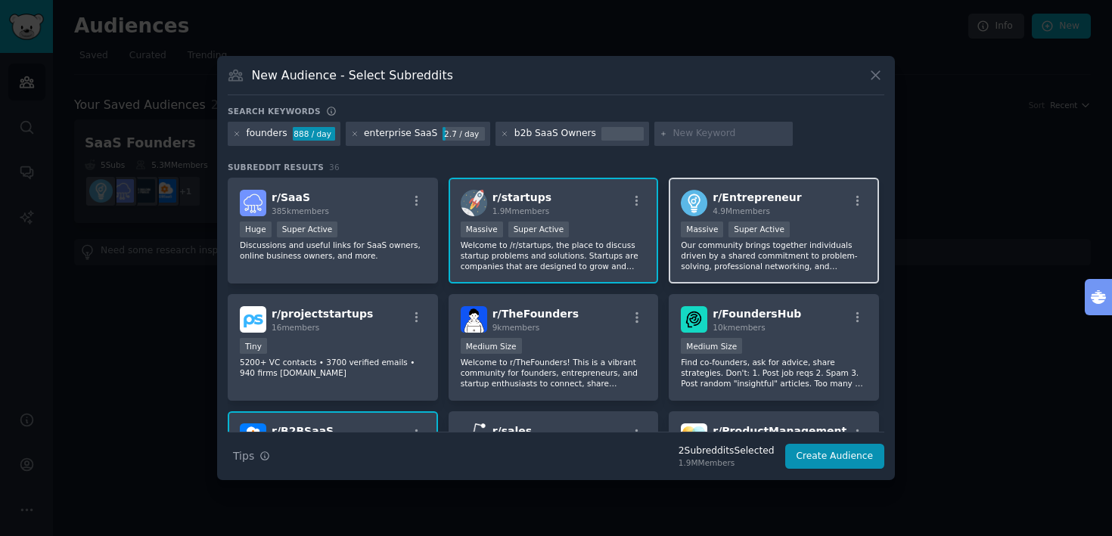
click at [815, 235] on div ">= 95th percentile for submissions / day Massive Super Active" at bounding box center [774, 231] width 186 height 19
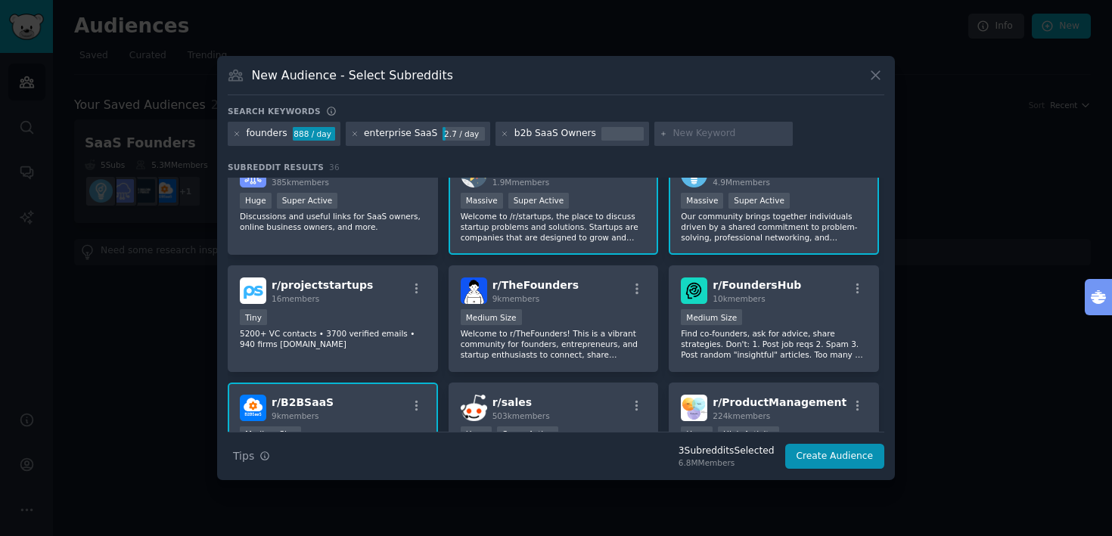
scroll to position [36, 0]
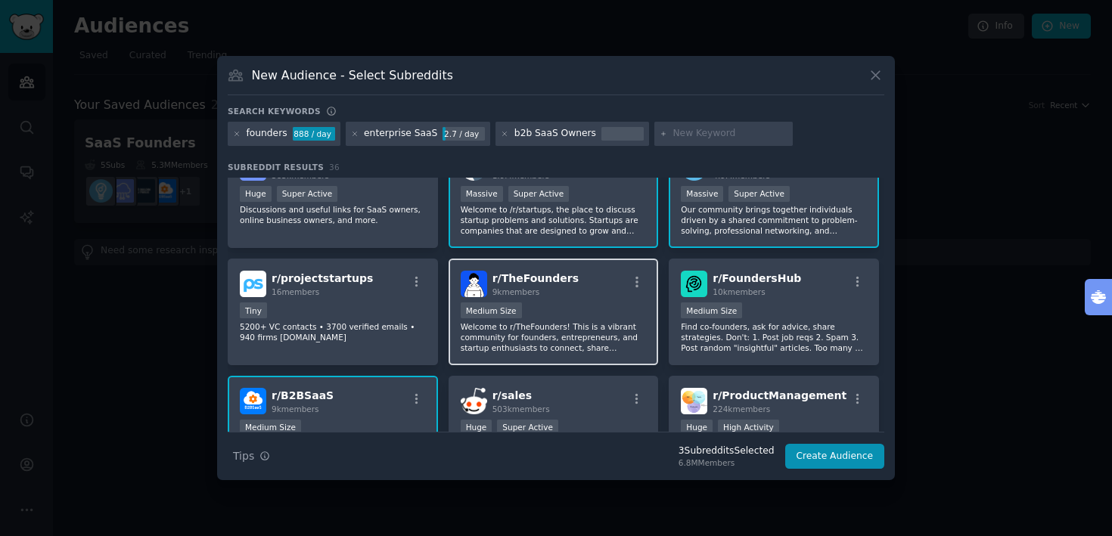
click at [565, 309] on div "Medium Size" at bounding box center [554, 312] width 186 height 19
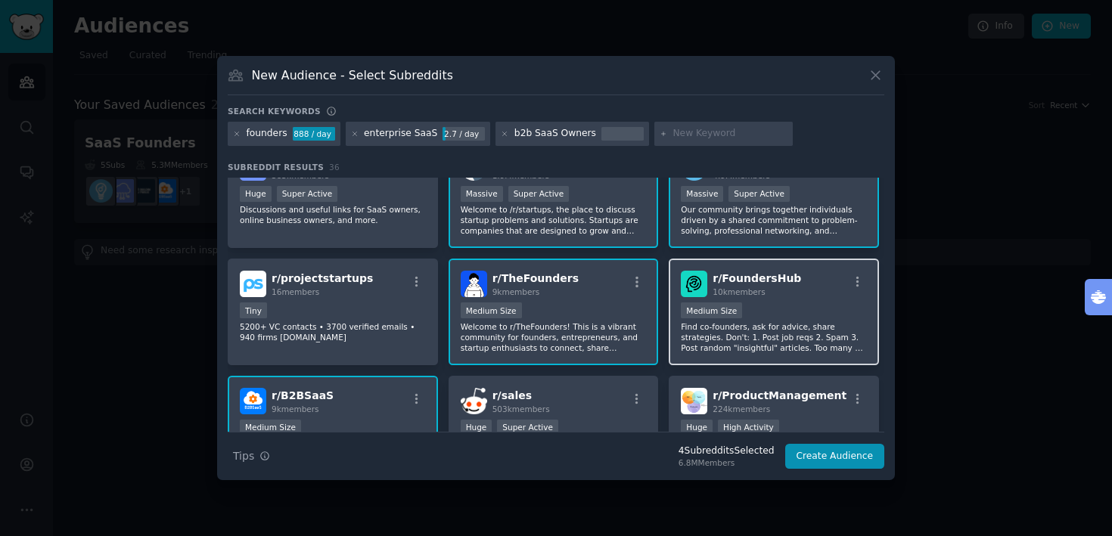
click at [814, 316] on div "1000 - 10,000 members Medium Size" at bounding box center [774, 312] width 186 height 19
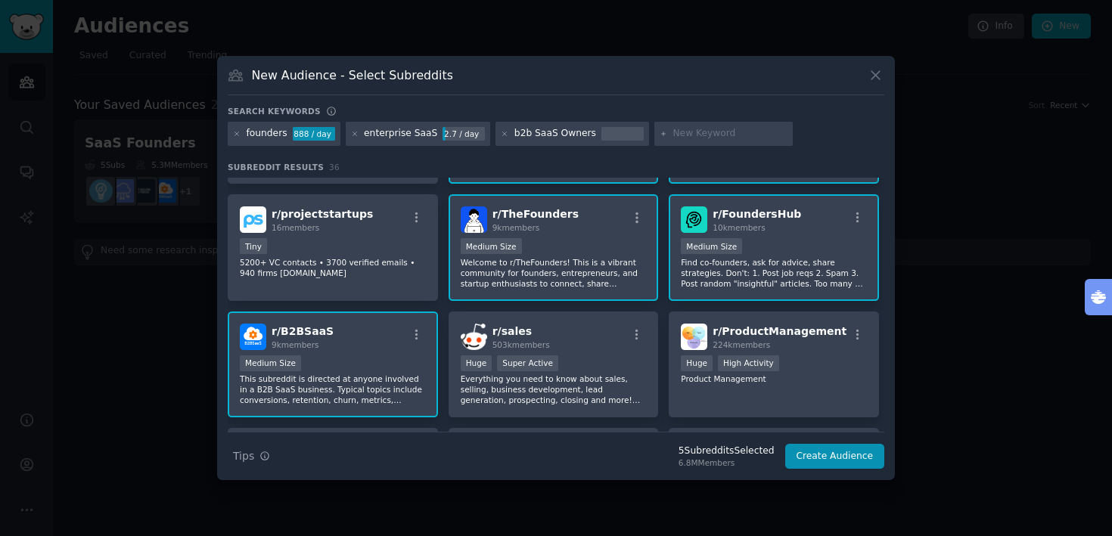
scroll to position [101, 0]
click at [826, 451] on button "Create Audience" at bounding box center [835, 457] width 100 height 26
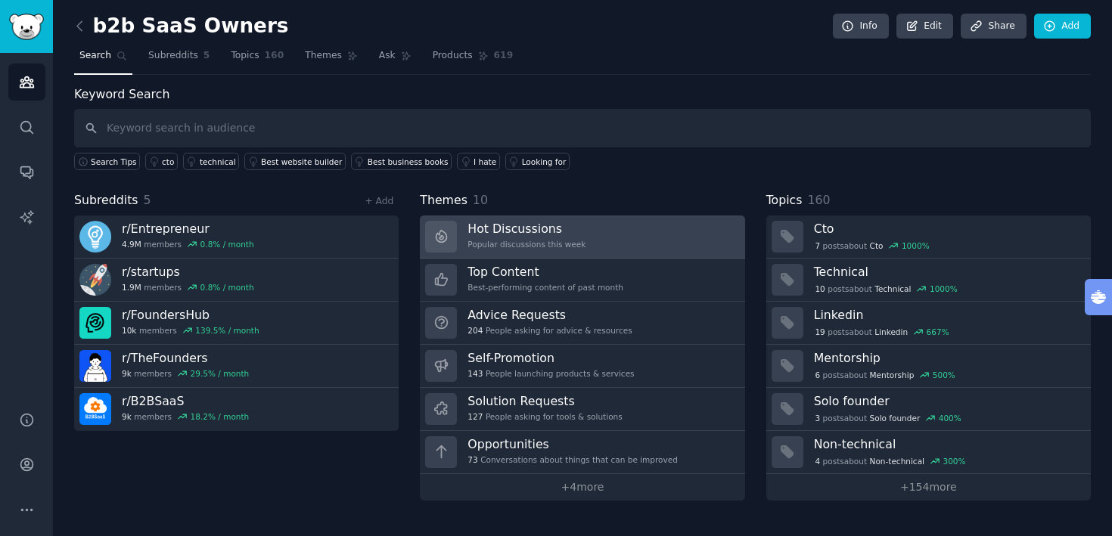
click at [565, 238] on div "Hot Discussions Popular discussions this week" at bounding box center [527, 237] width 118 height 32
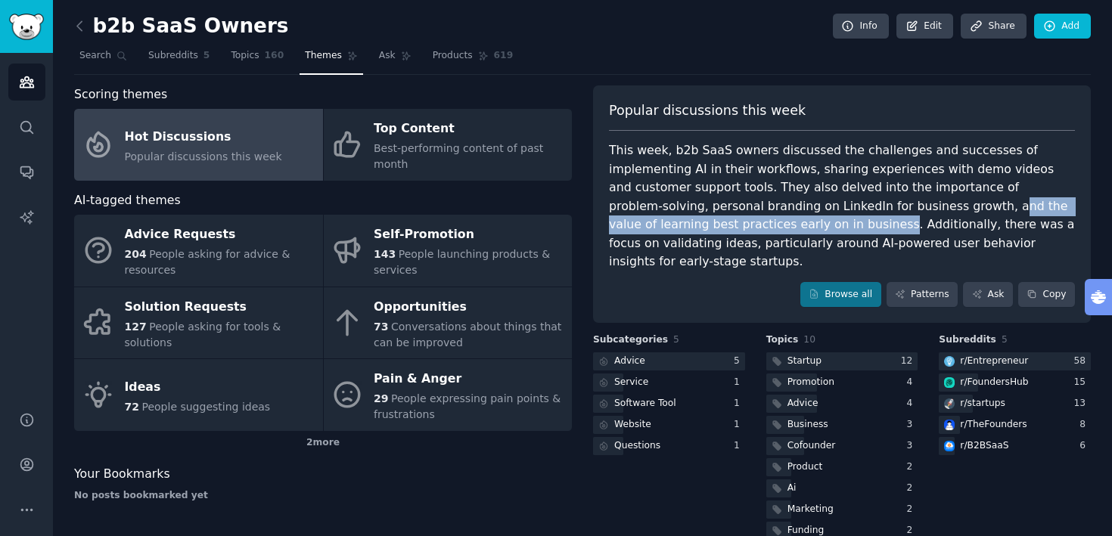
drag, startPoint x: 891, startPoint y: 207, endPoint x: 767, endPoint y: 226, distance: 125.6
click at [767, 226] on div "This week, b2b SaaS owners discussed the challenges and successes of implementi…" at bounding box center [842, 206] width 466 height 130
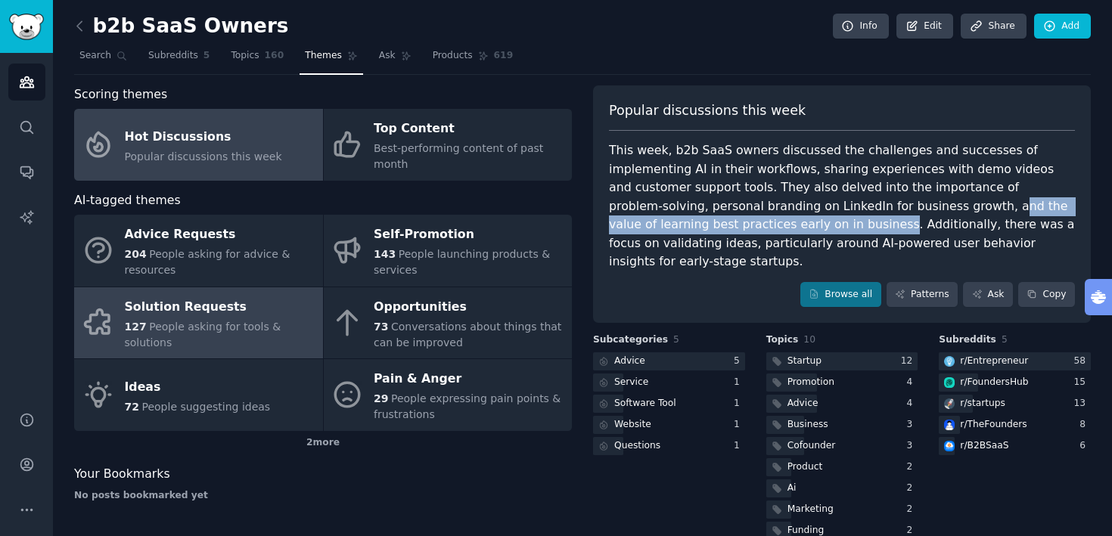
click at [272, 328] on div "127 People asking for tools & solutions" at bounding box center [220, 335] width 191 height 32
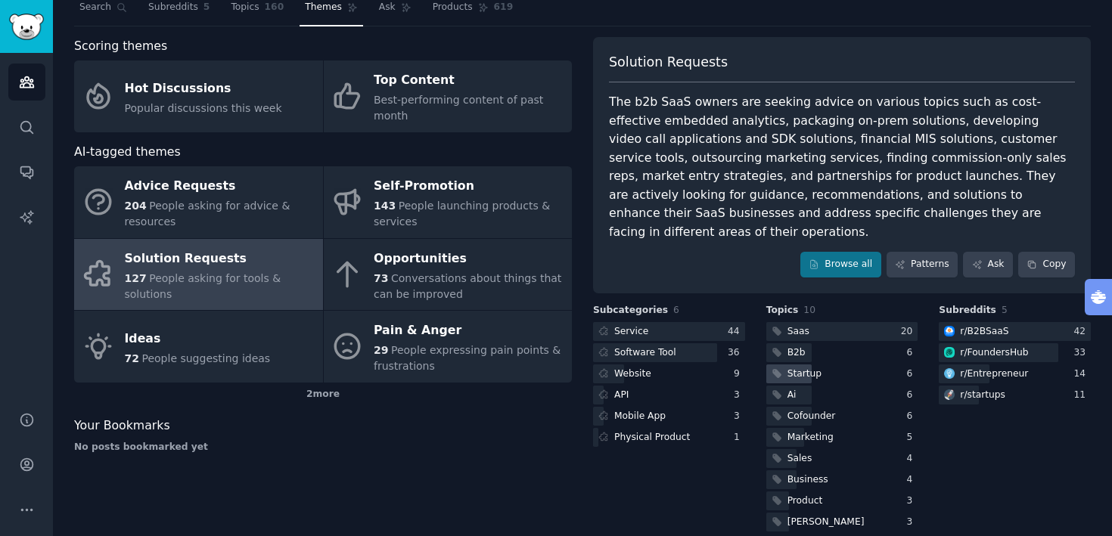
scroll to position [48, 0]
click at [993, 326] on div "r/ B2BSaaS" at bounding box center [984, 333] width 48 height 14
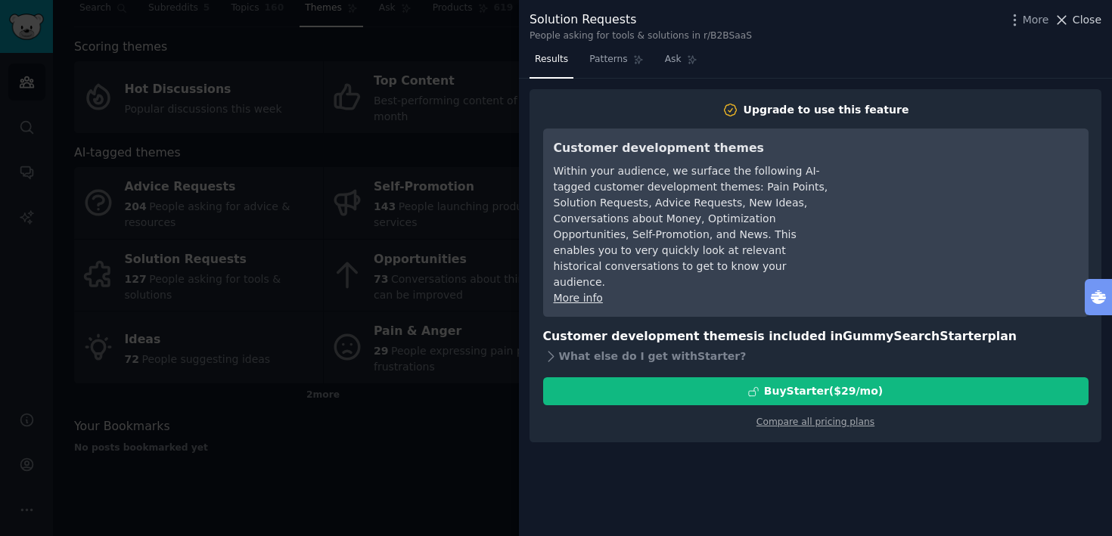
click at [1089, 25] on span "Close" at bounding box center [1087, 20] width 29 height 16
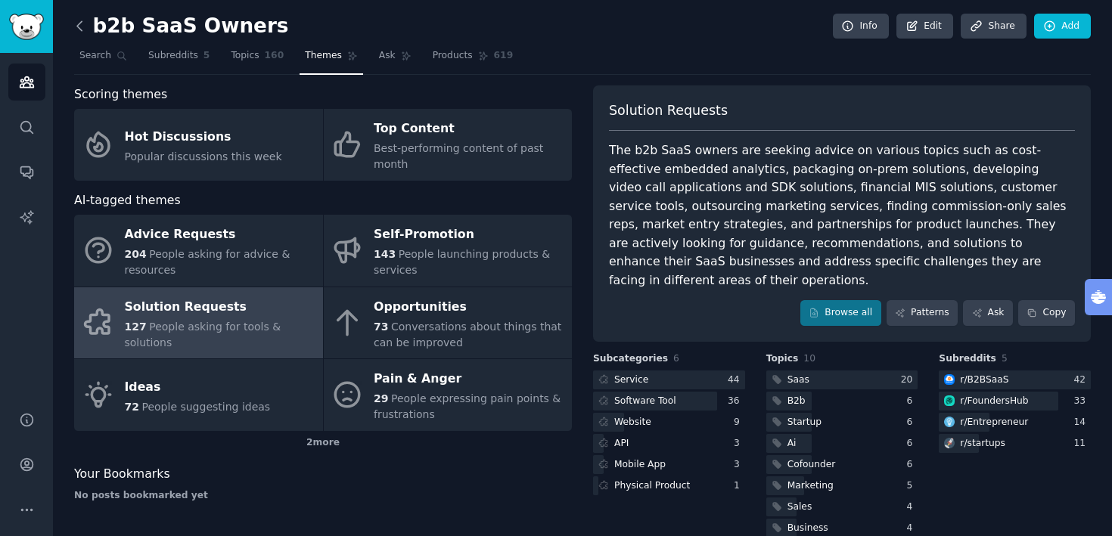
click at [85, 23] on icon at bounding box center [80, 26] width 16 height 16
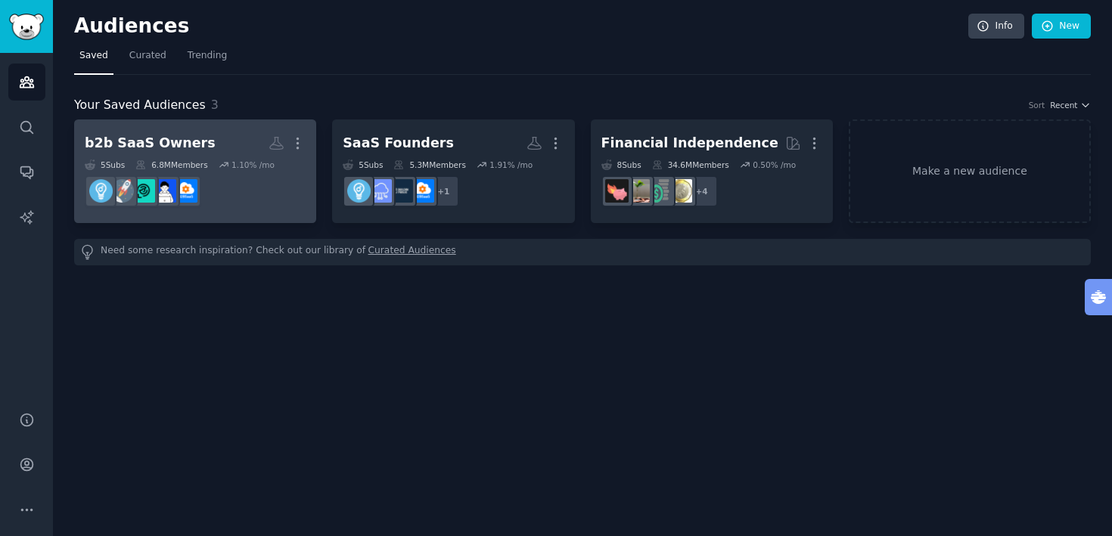
click at [259, 178] on dd "r/FoundersHub" at bounding box center [195, 191] width 221 height 42
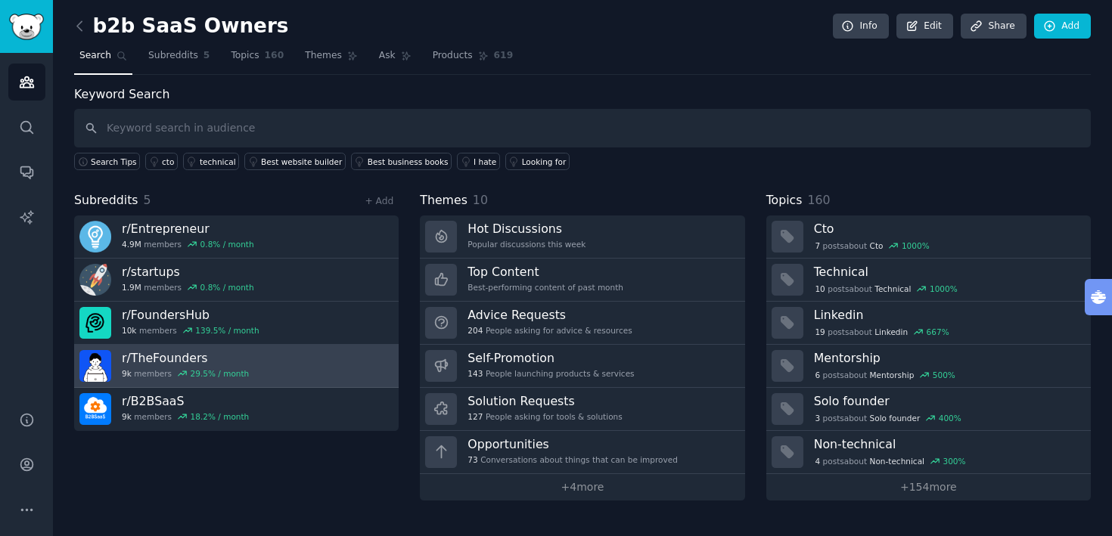
click at [209, 351] on h3 "r/ TheFounders" at bounding box center [185, 358] width 127 height 16
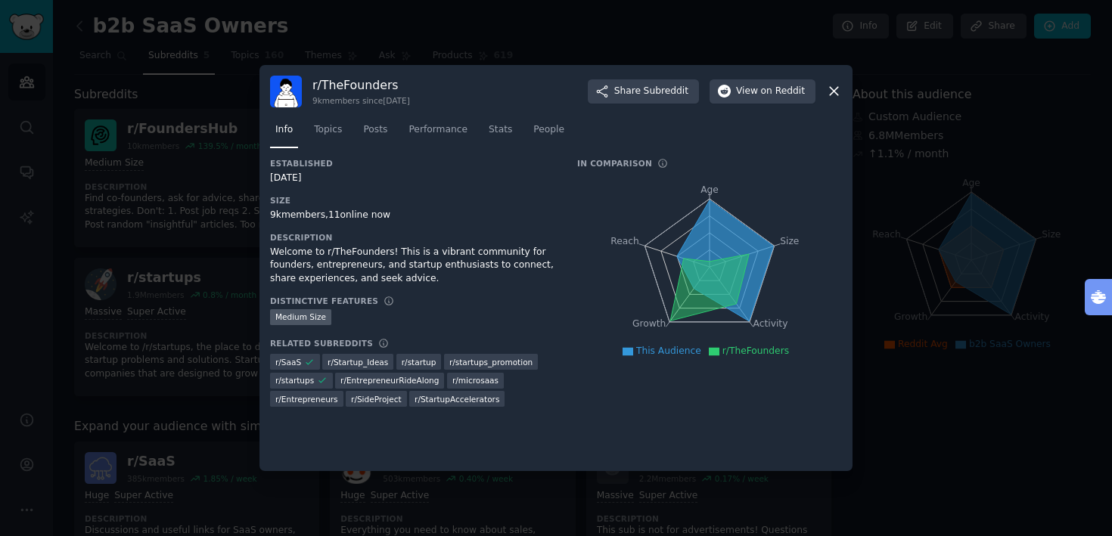
click at [840, 95] on icon at bounding box center [834, 91] width 16 height 16
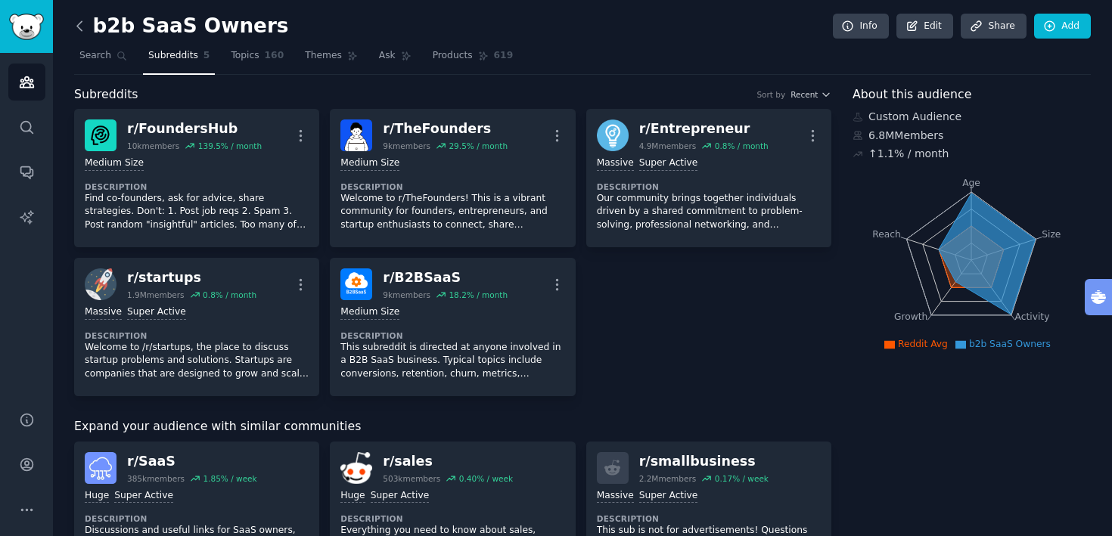
click at [78, 26] on icon at bounding box center [80, 26] width 16 height 16
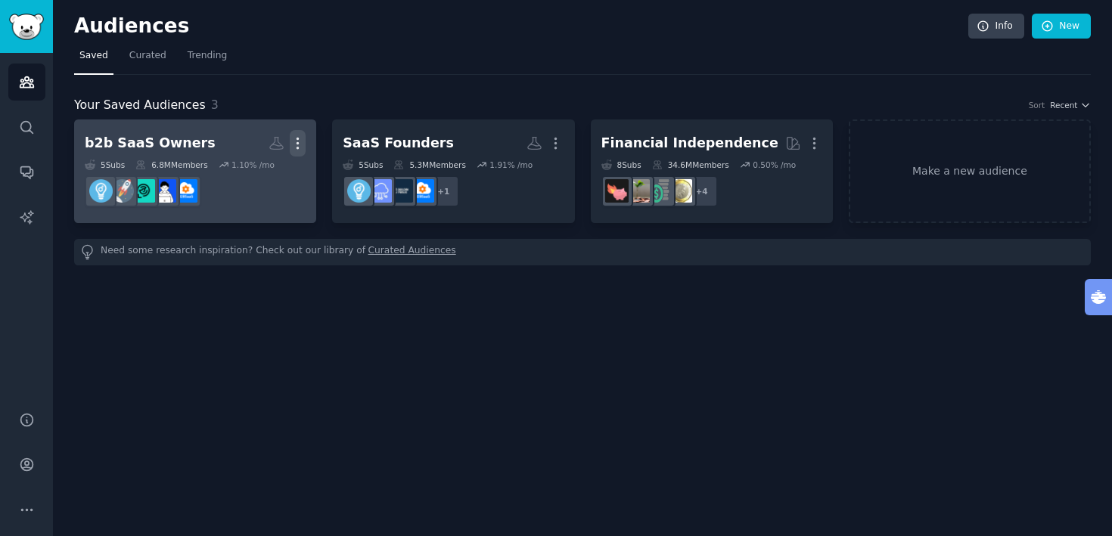
click at [298, 138] on icon "button" at bounding box center [298, 143] width 2 height 11
click at [265, 180] on p "Delete" at bounding box center [256, 175] width 35 height 16
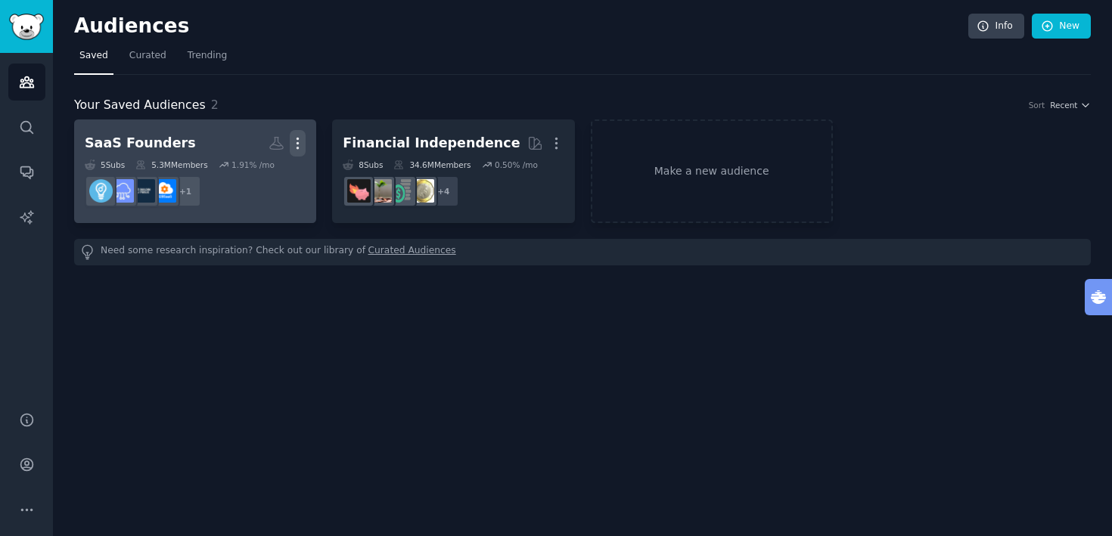
click at [295, 140] on icon "button" at bounding box center [298, 143] width 16 height 16
click at [257, 179] on p "Delete" at bounding box center [256, 175] width 35 height 16
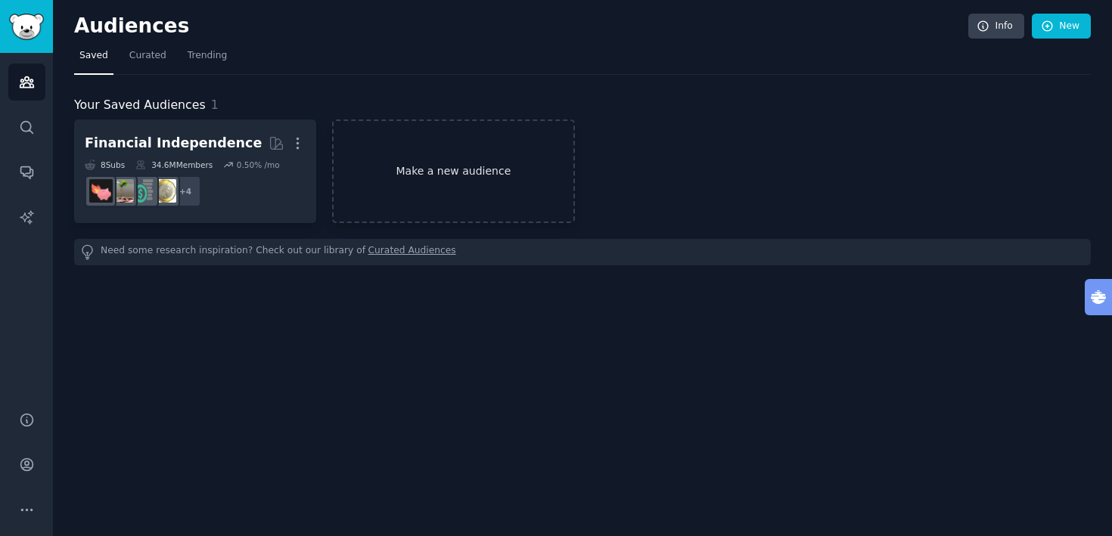
click at [473, 159] on link "Make a new audience" at bounding box center [453, 172] width 242 height 104
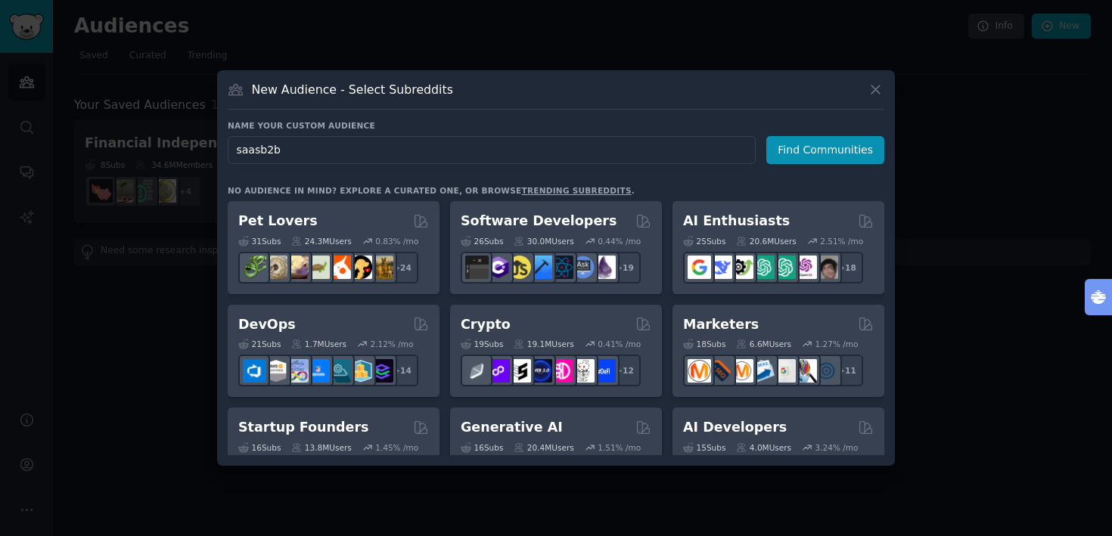
type input "saas b2b"
click button "Find Communities" at bounding box center [825, 150] width 118 height 28
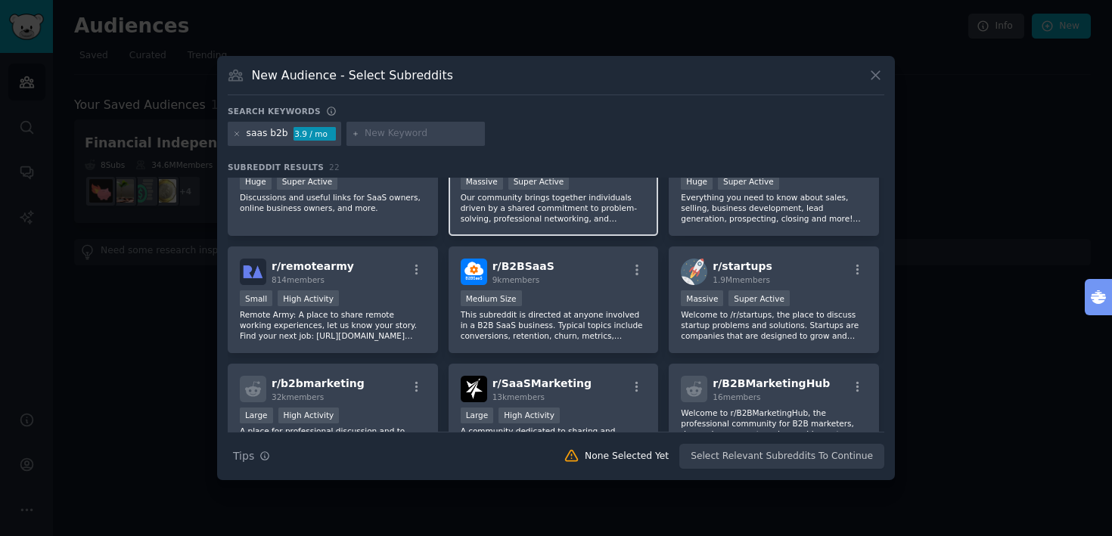
scroll to position [57, 0]
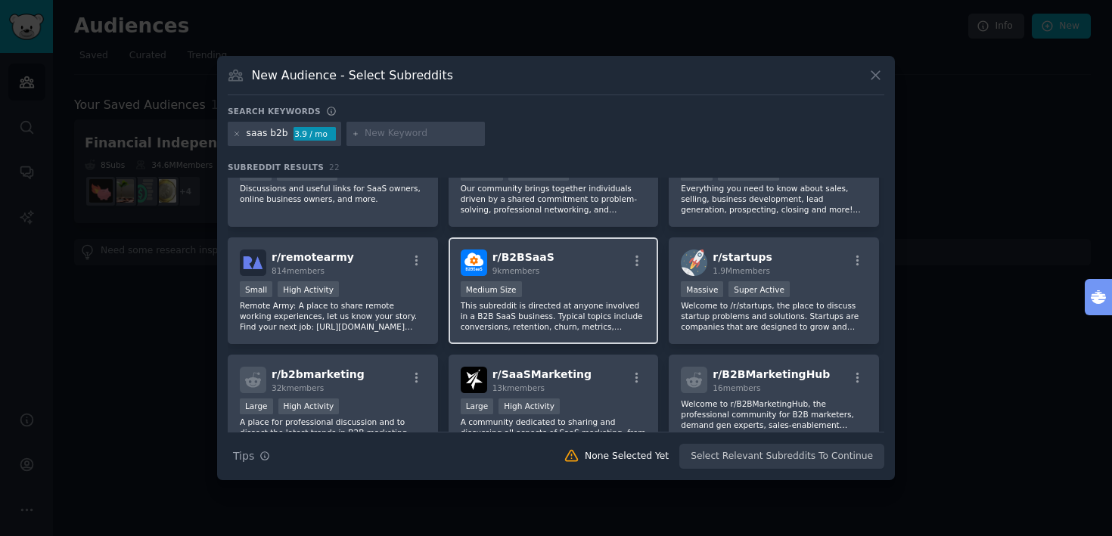
click at [595, 269] on div "r/ B2BSaaS 9k members" at bounding box center [554, 263] width 186 height 26
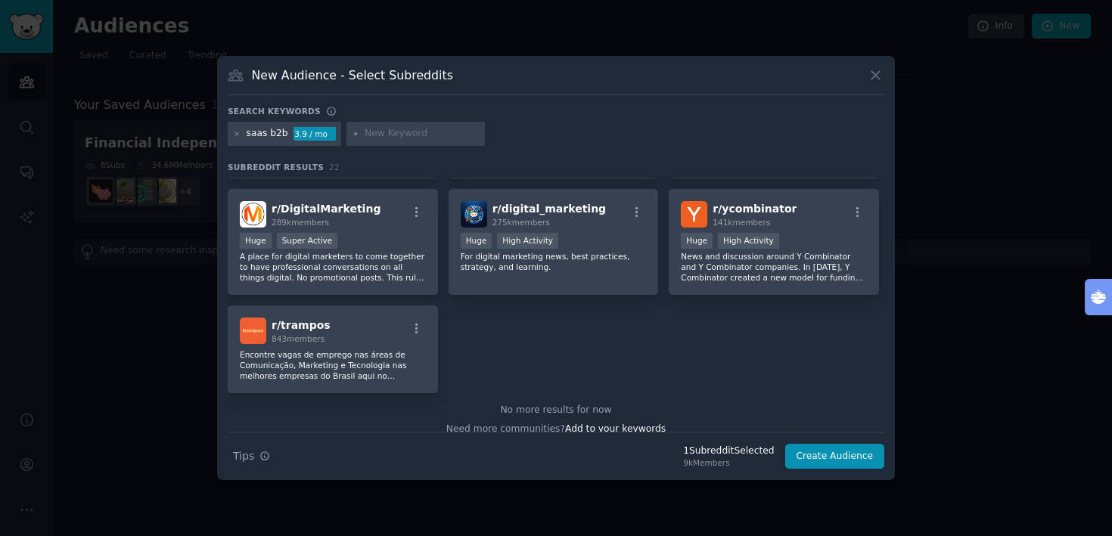
scroll to position [704, 0]
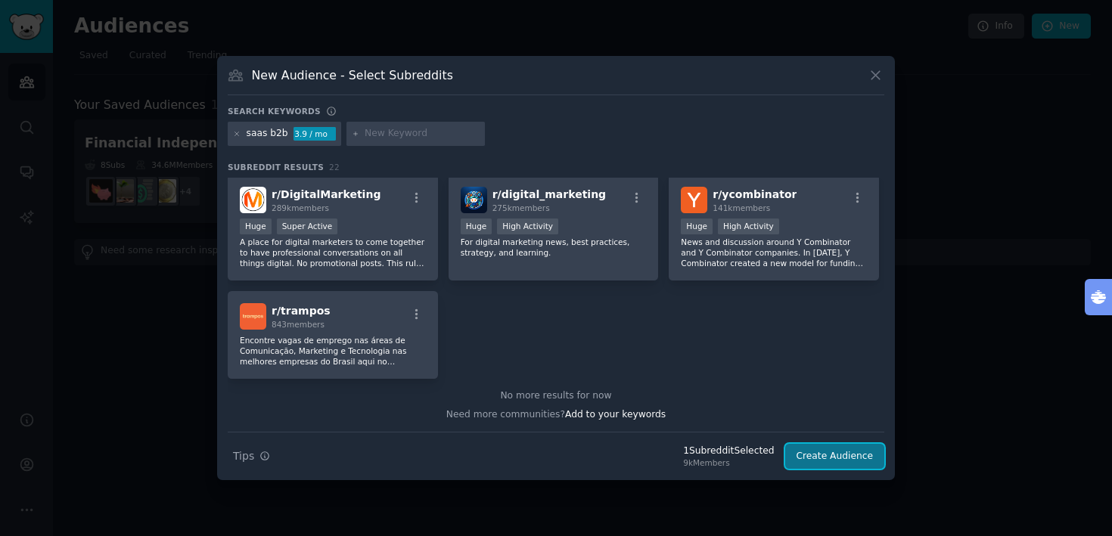
click at [848, 451] on button "Create Audience" at bounding box center [835, 457] width 100 height 26
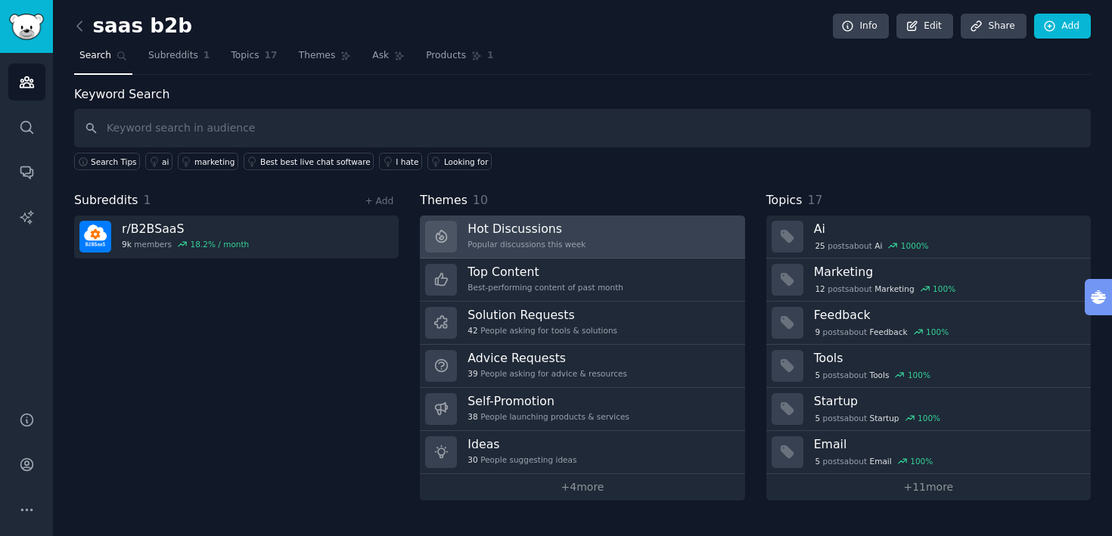
click at [534, 224] on h3 "Hot Discussions" at bounding box center [527, 229] width 118 height 16
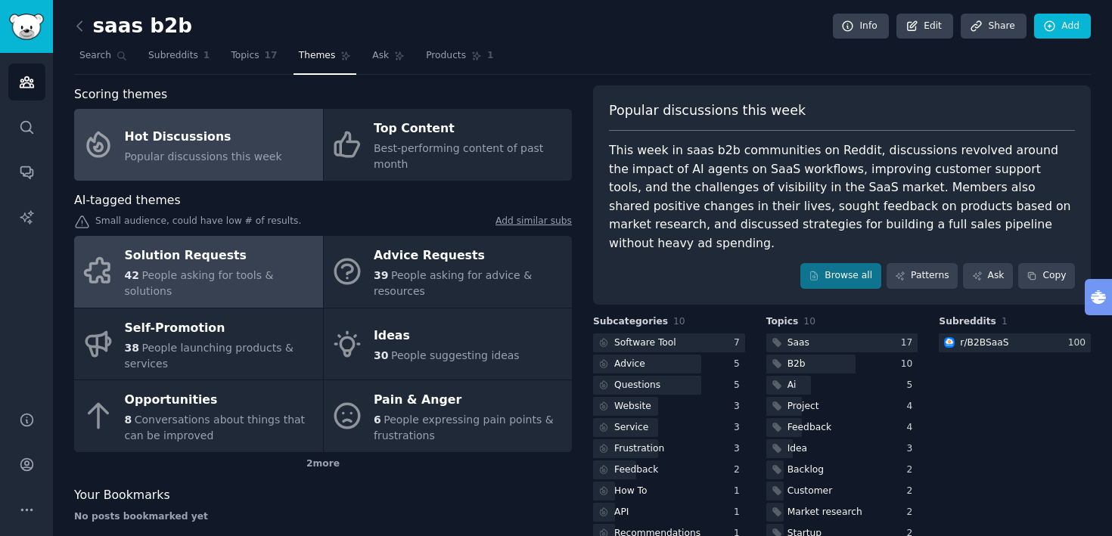
click at [253, 269] on div "Solution Requests" at bounding box center [220, 256] width 191 height 24
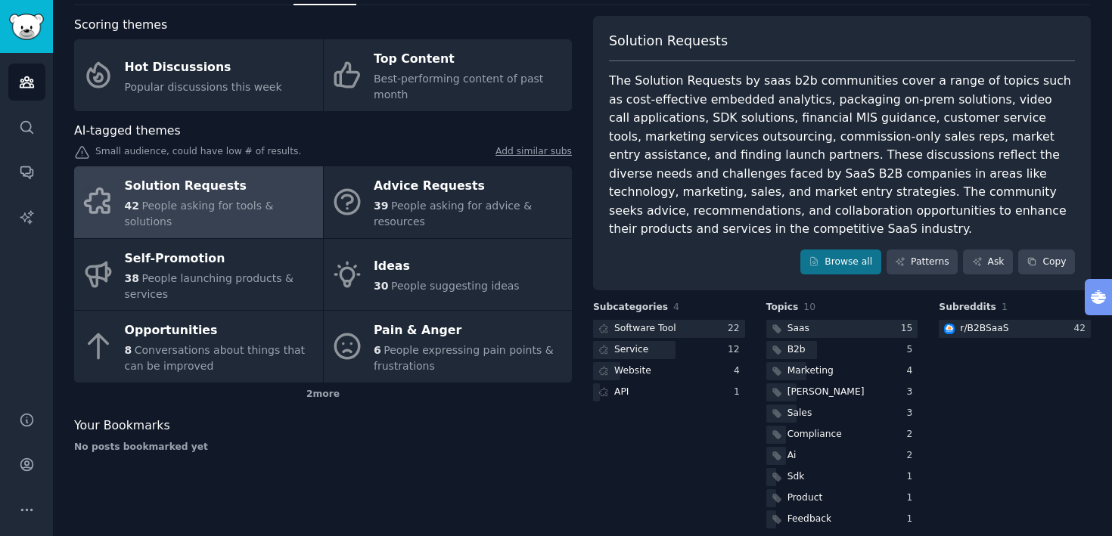
scroll to position [86, 0]
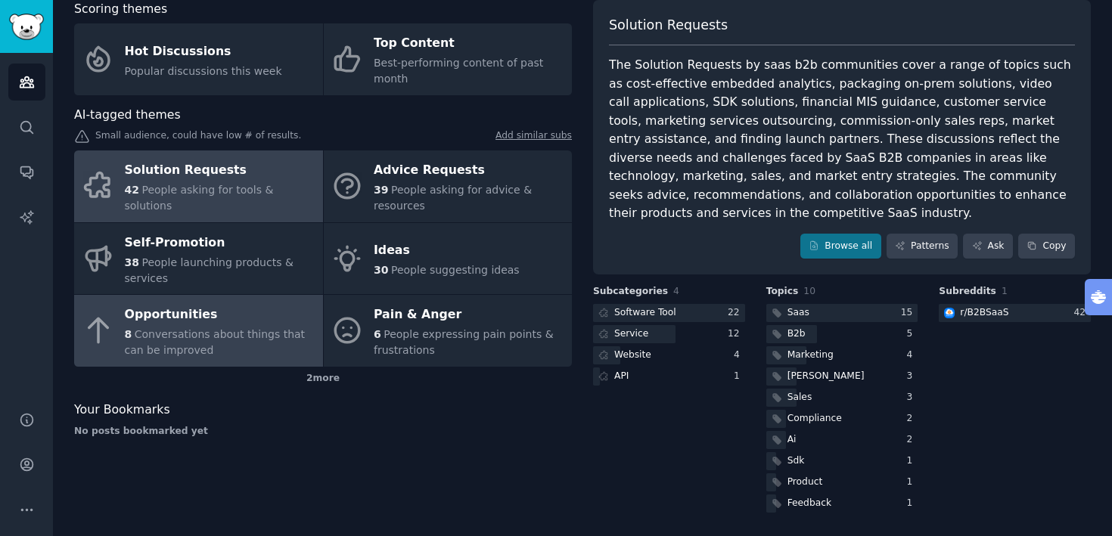
click at [217, 309] on div "Opportunities" at bounding box center [220, 315] width 191 height 24
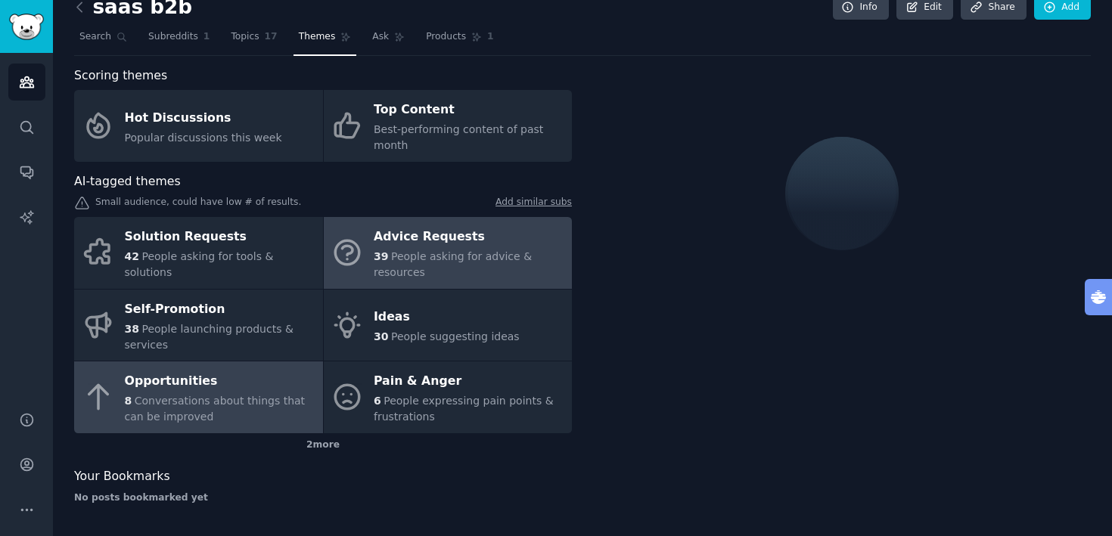
scroll to position [27, 0]
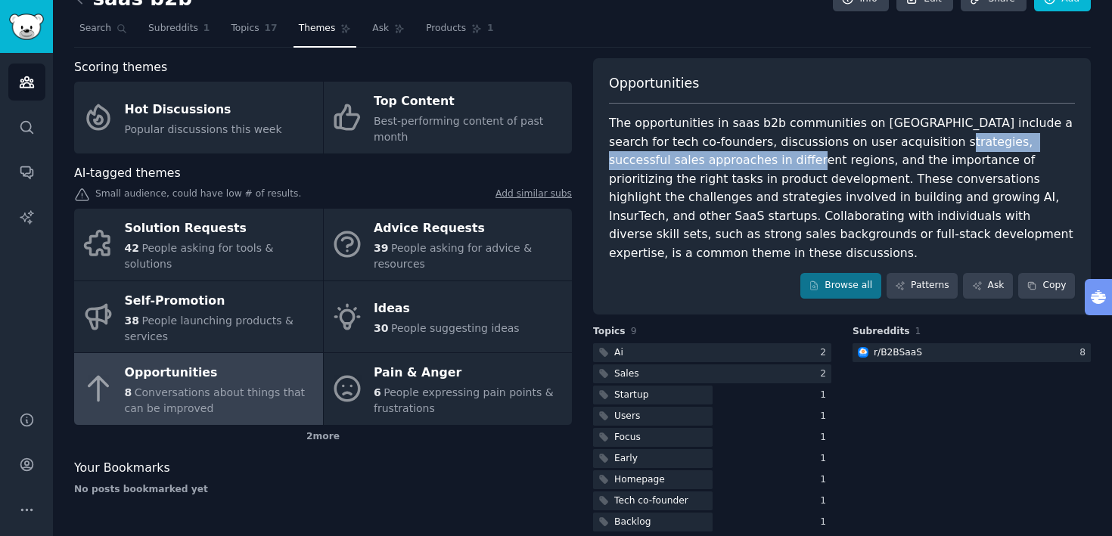
drag, startPoint x: 895, startPoint y: 143, endPoint x: 696, endPoint y: 160, distance: 199.8
click at [696, 160] on div "The opportunities in saas b2b communities on [GEOGRAPHIC_DATA] include a search…" at bounding box center [842, 188] width 466 height 148
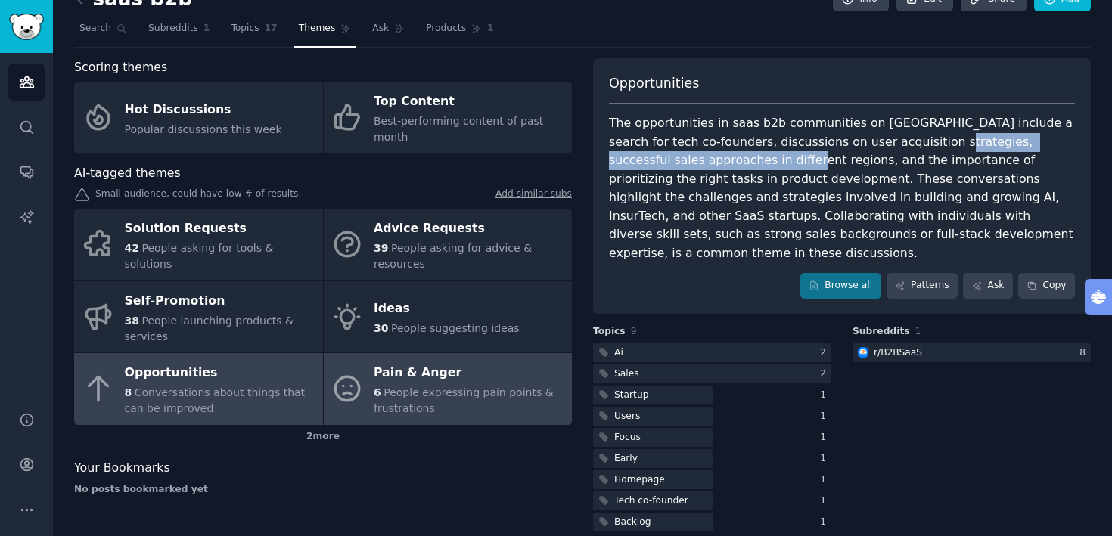
click at [478, 400] on div "6 People expressing pain points & frustrations" at bounding box center [469, 401] width 191 height 32
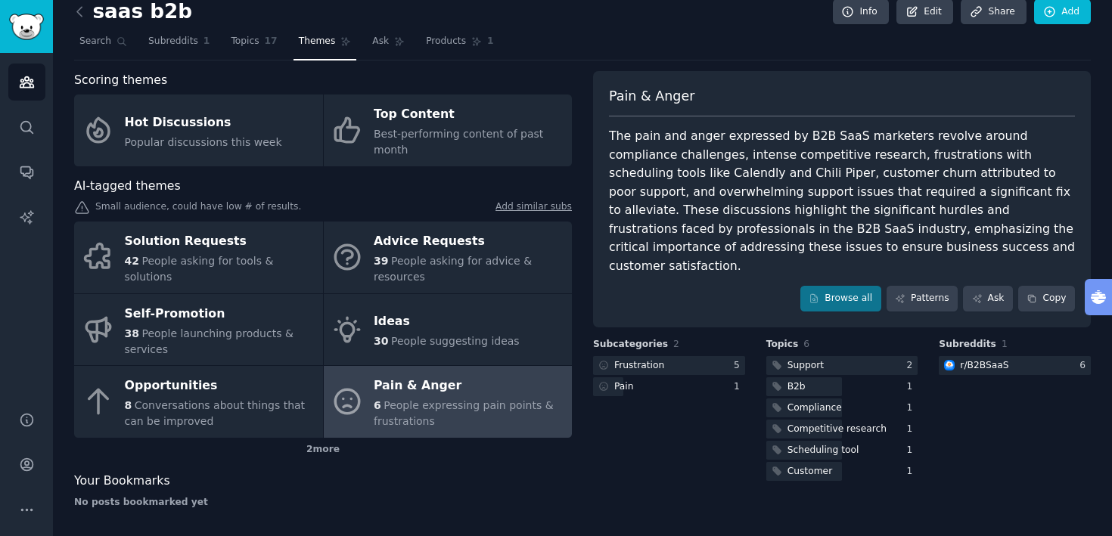
scroll to position [18, 0]
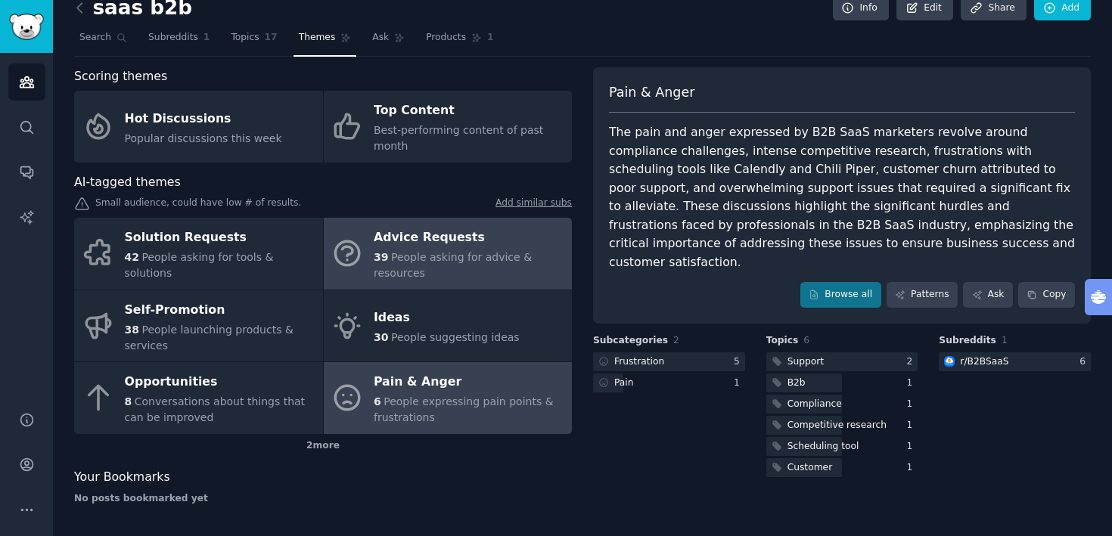
click at [482, 258] on span "People asking for advice & resources" at bounding box center [453, 265] width 158 height 28
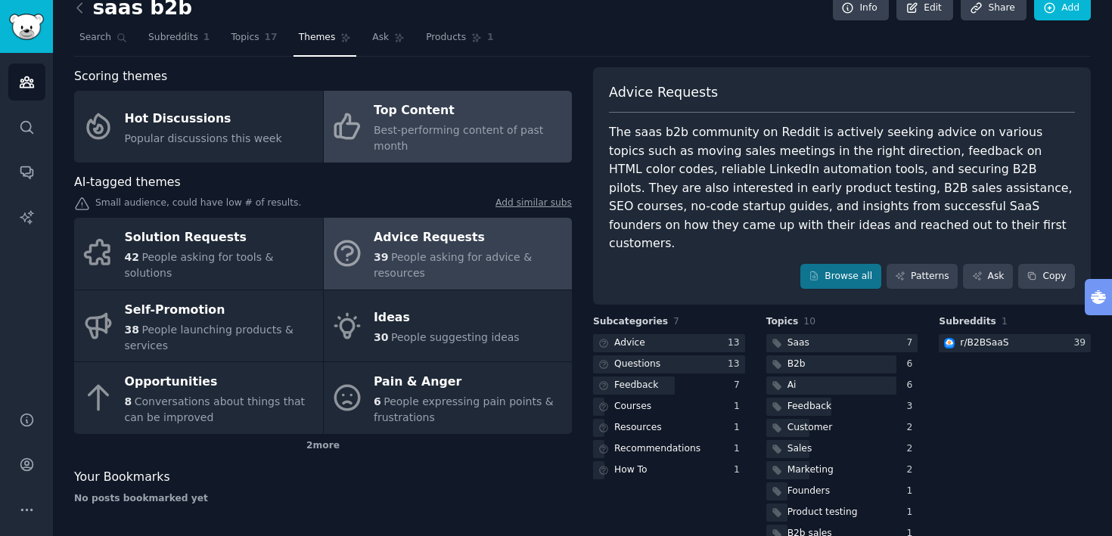
click at [440, 112] on div "Top Content" at bounding box center [469, 111] width 191 height 24
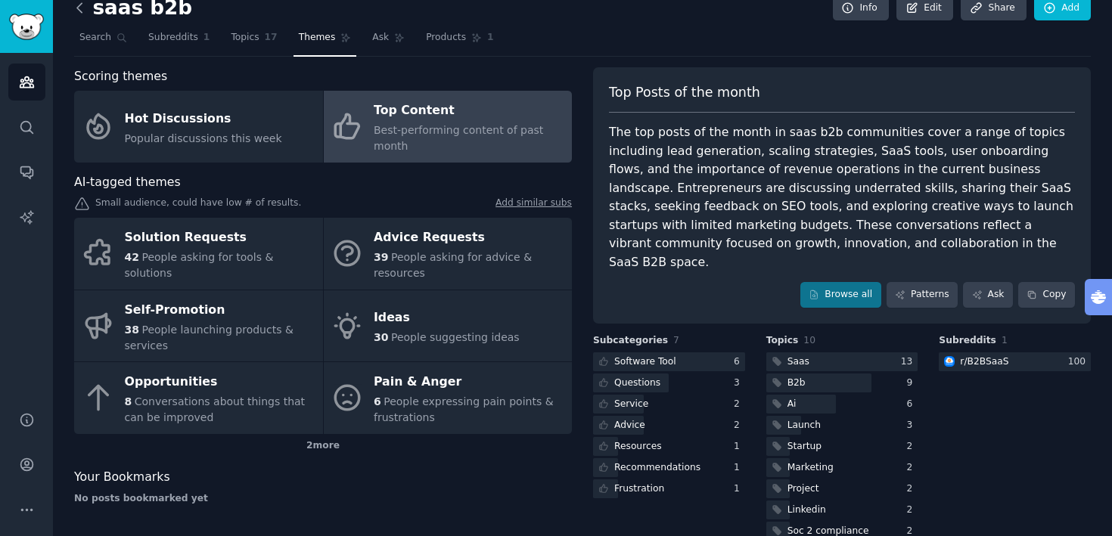
click at [80, 14] on icon at bounding box center [80, 8] width 16 height 16
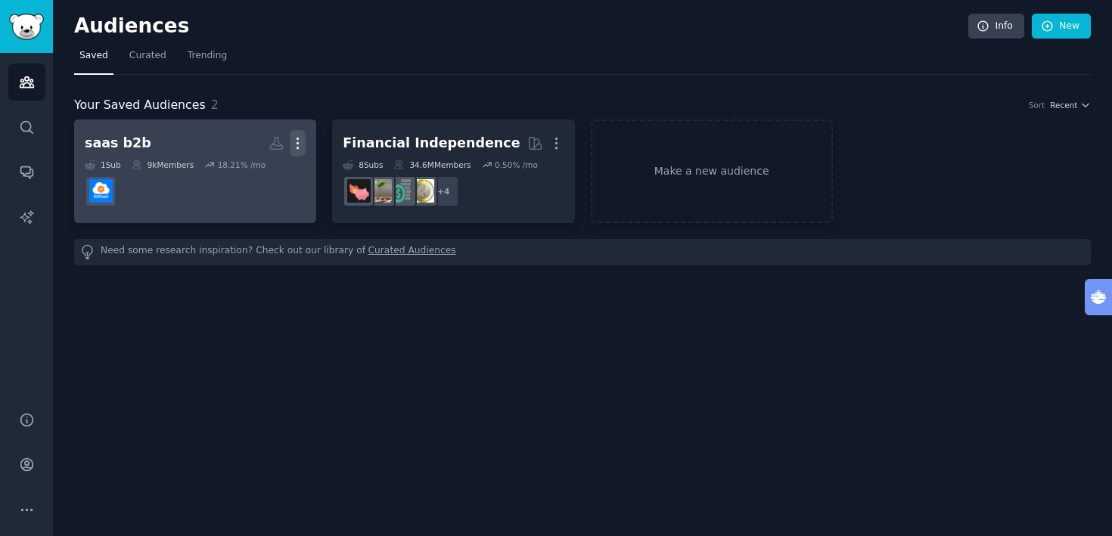
click at [297, 144] on icon "button" at bounding box center [298, 143] width 2 height 11
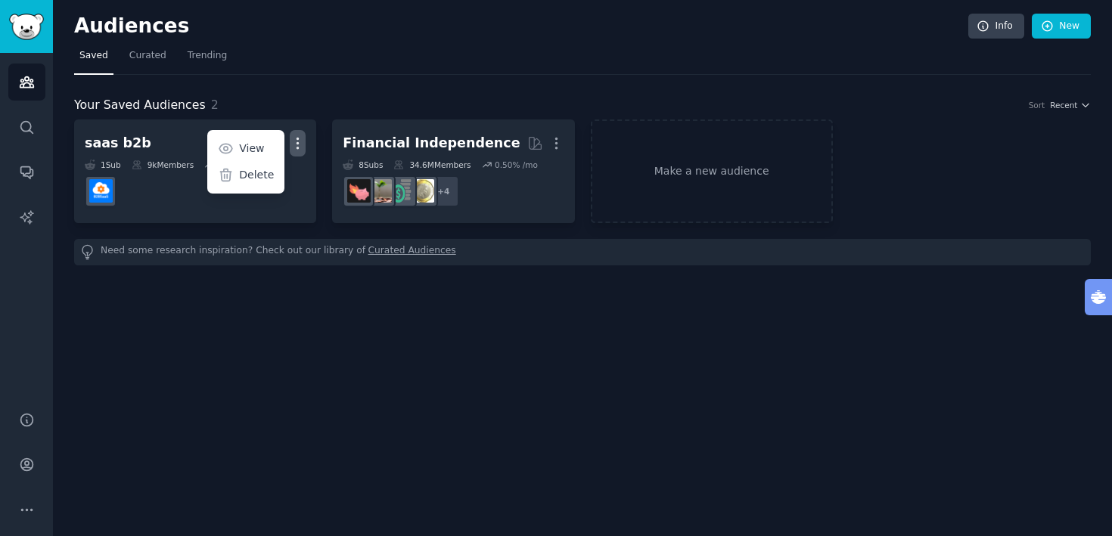
click at [312, 317] on div "Audiences Info New Saved Curated Trending Your Saved Audiences 2 Sort Recent sa…" at bounding box center [582, 268] width 1059 height 536
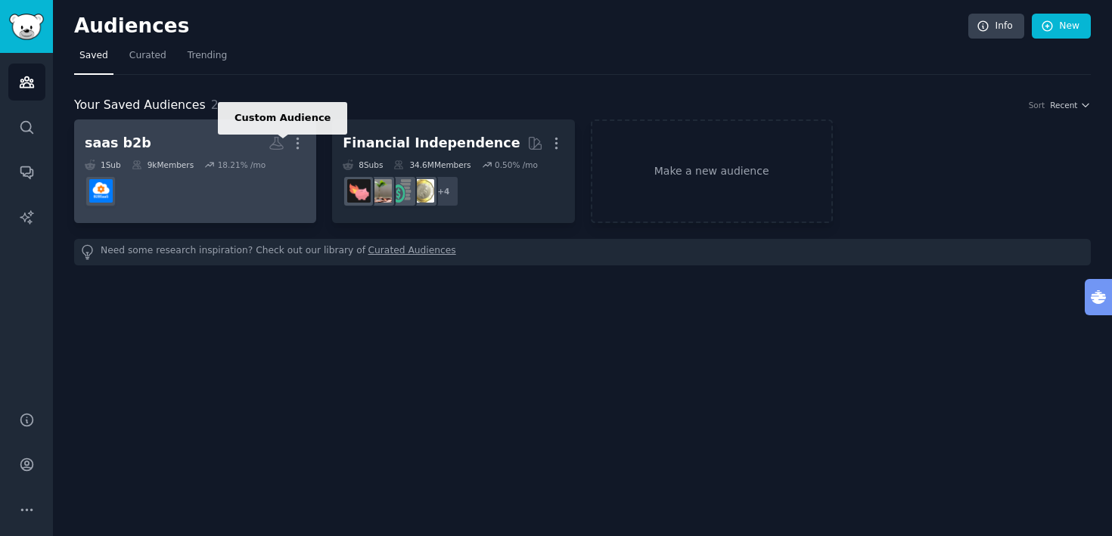
click at [278, 147] on icon at bounding box center [277, 143] width 16 height 16
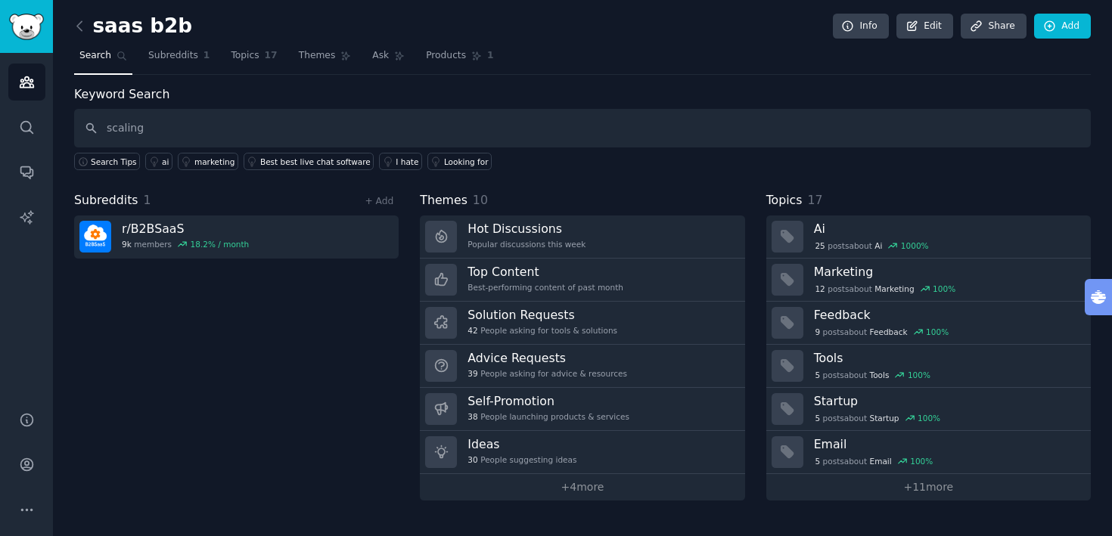
type input "scaling"
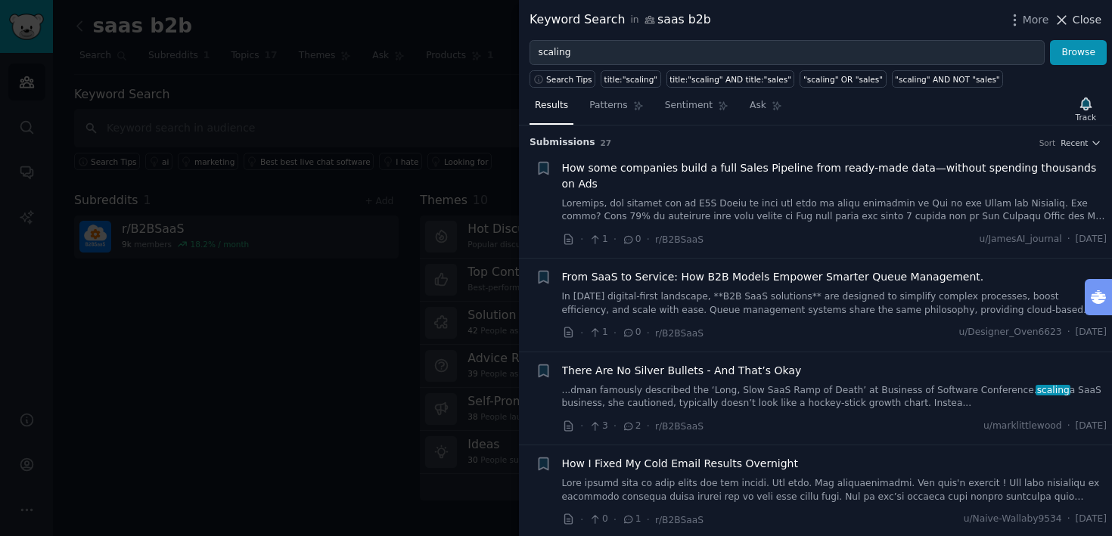
click at [1089, 20] on span "Close" at bounding box center [1087, 20] width 29 height 16
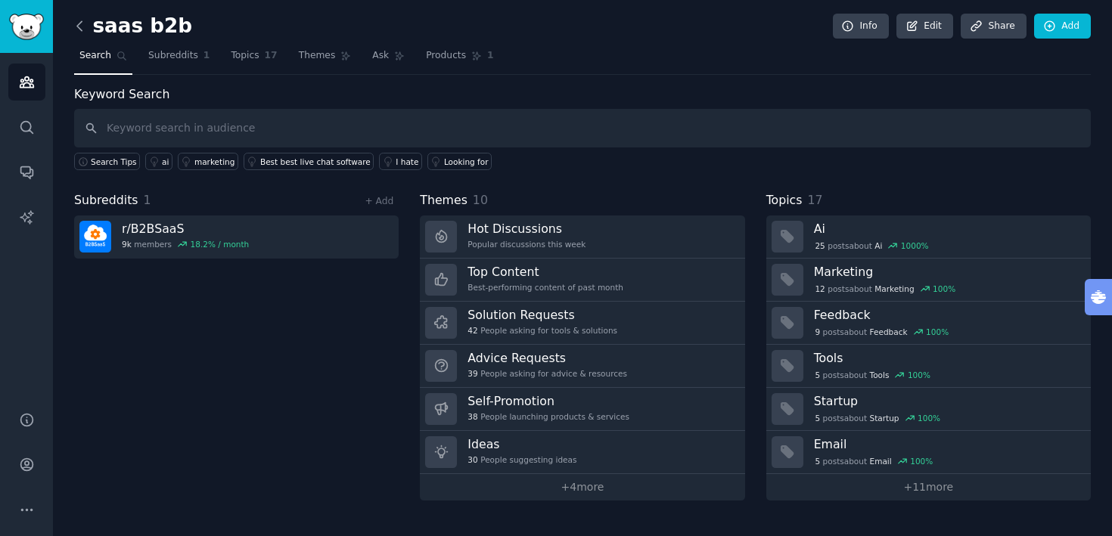
click at [79, 23] on icon at bounding box center [79, 25] width 5 height 9
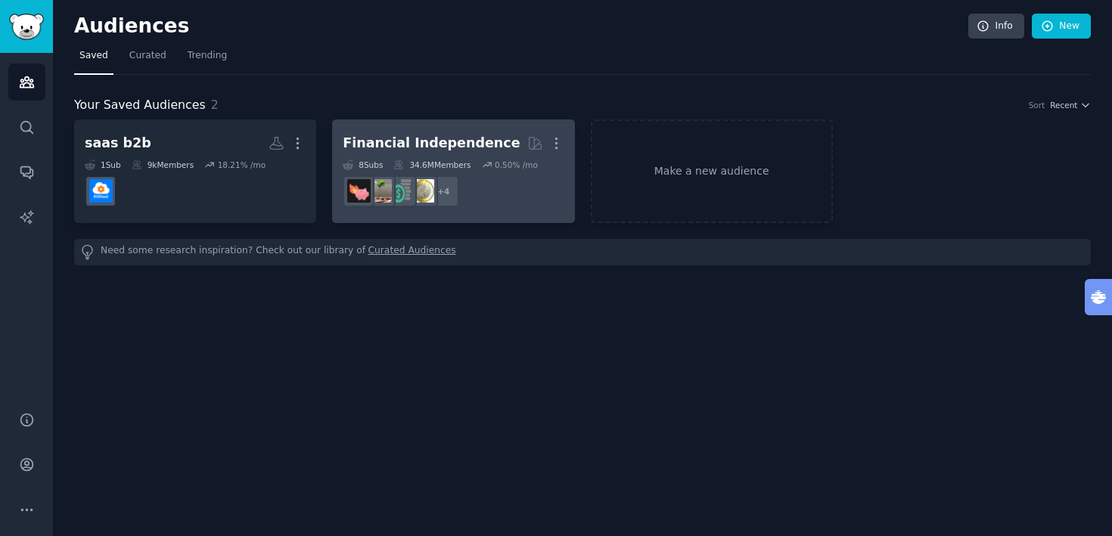
click at [507, 184] on dd "+ 4" at bounding box center [453, 191] width 221 height 42
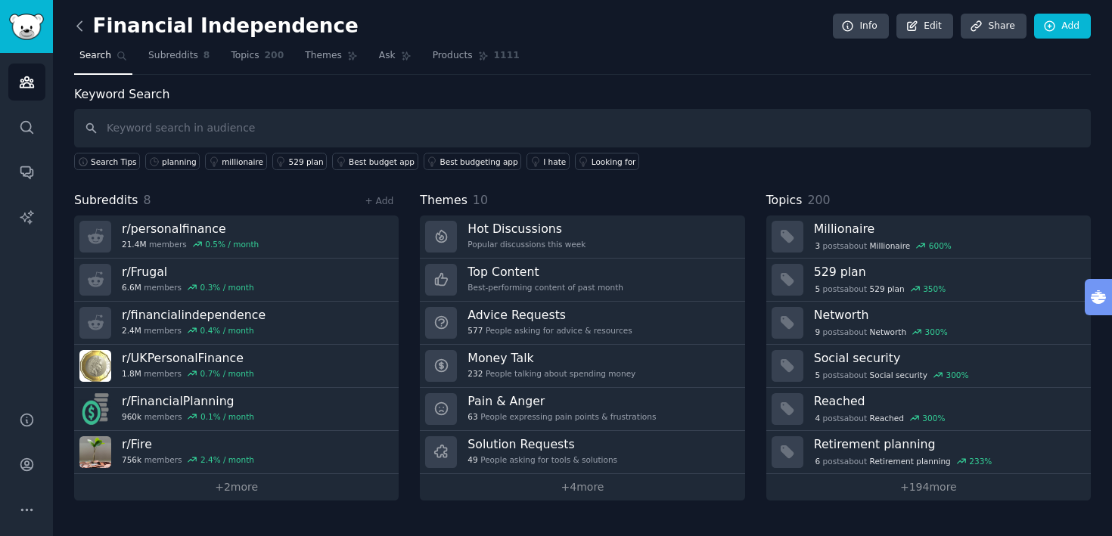
click at [82, 32] on icon at bounding box center [80, 26] width 16 height 16
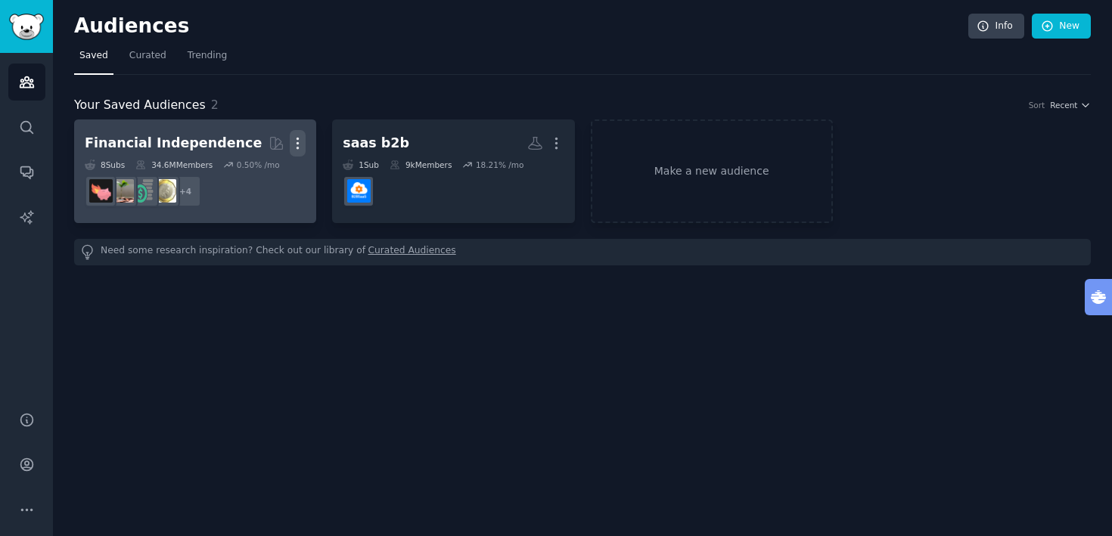
click at [300, 143] on icon "button" at bounding box center [298, 143] width 16 height 16
click at [263, 179] on p "Delete" at bounding box center [256, 175] width 35 height 16
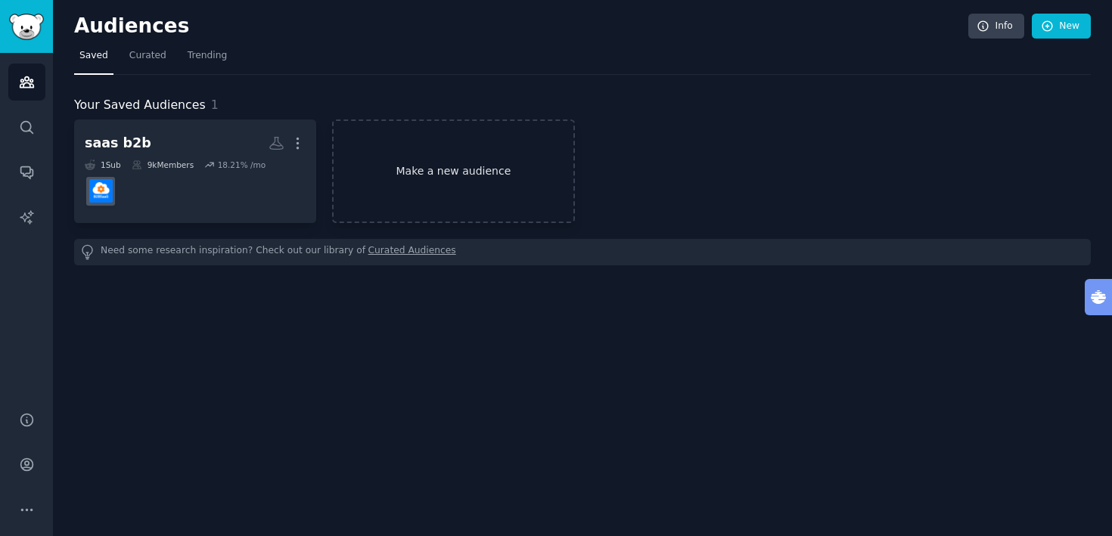
click at [427, 166] on link "Make a new audience" at bounding box center [453, 172] width 242 height 104
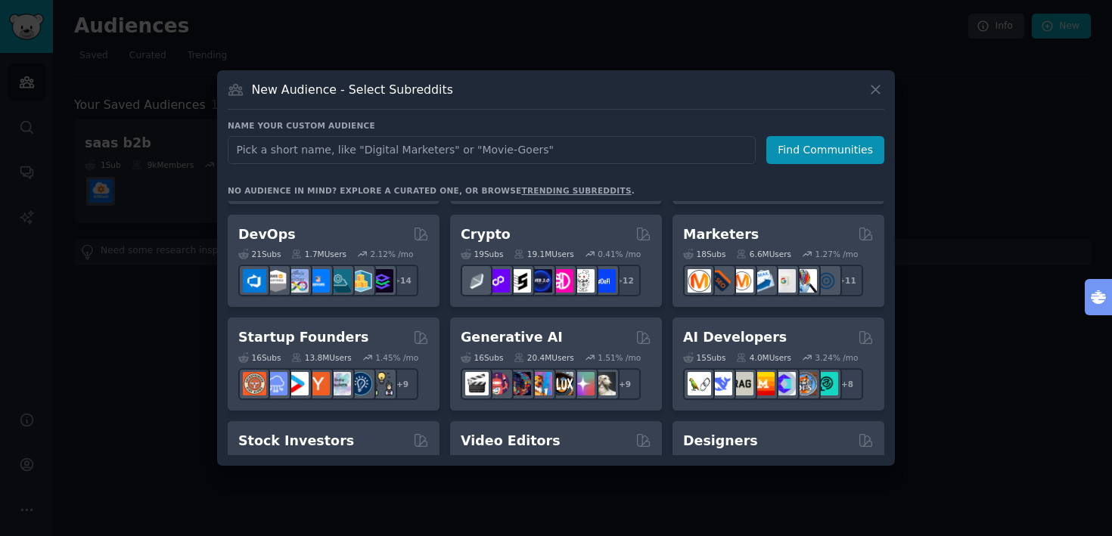
scroll to position [97, 0]
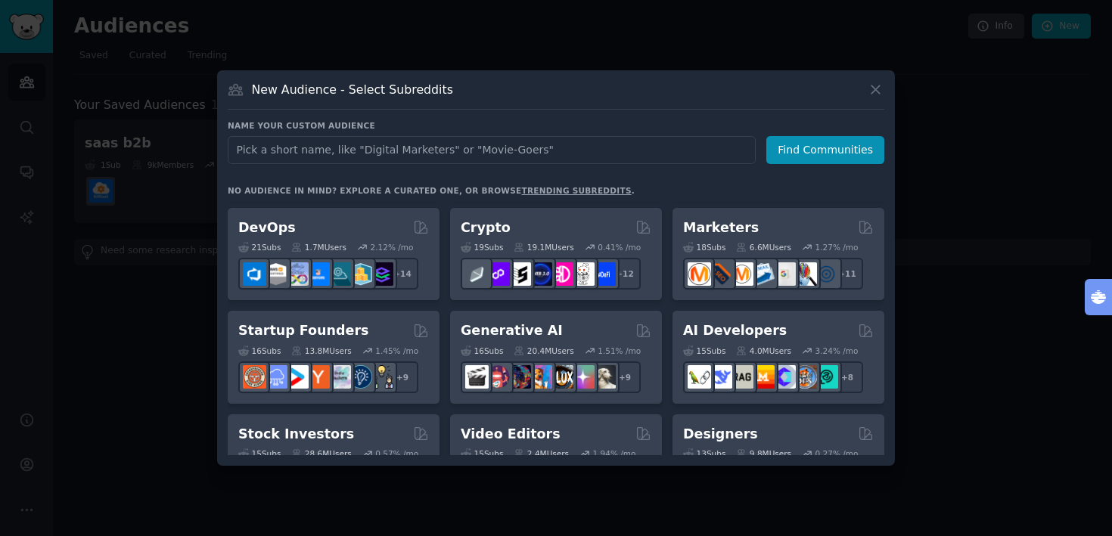
click at [387, 326] on div "Startup Founders" at bounding box center [333, 331] width 191 height 19
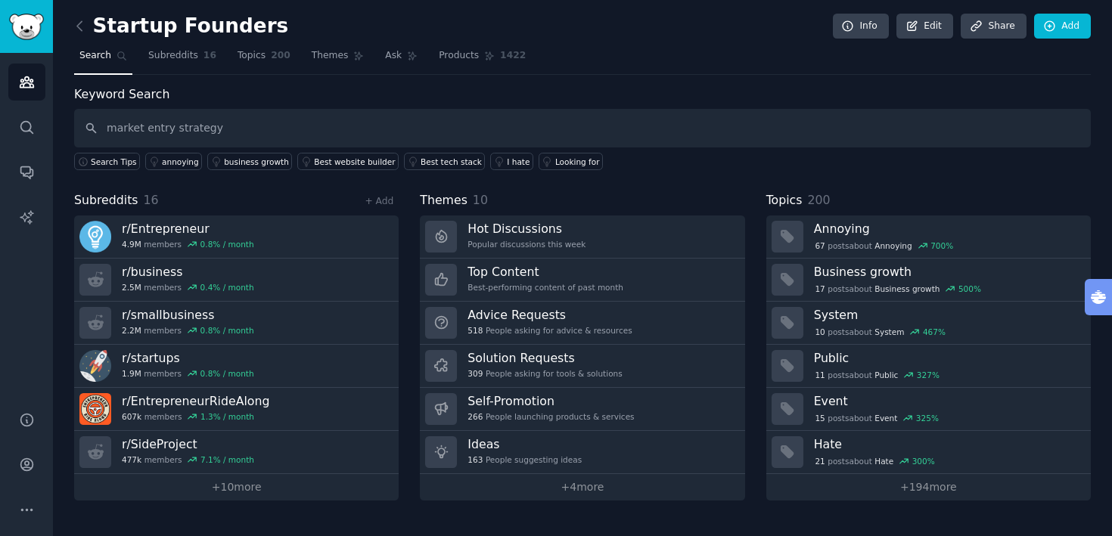
type input "market entry strategy"
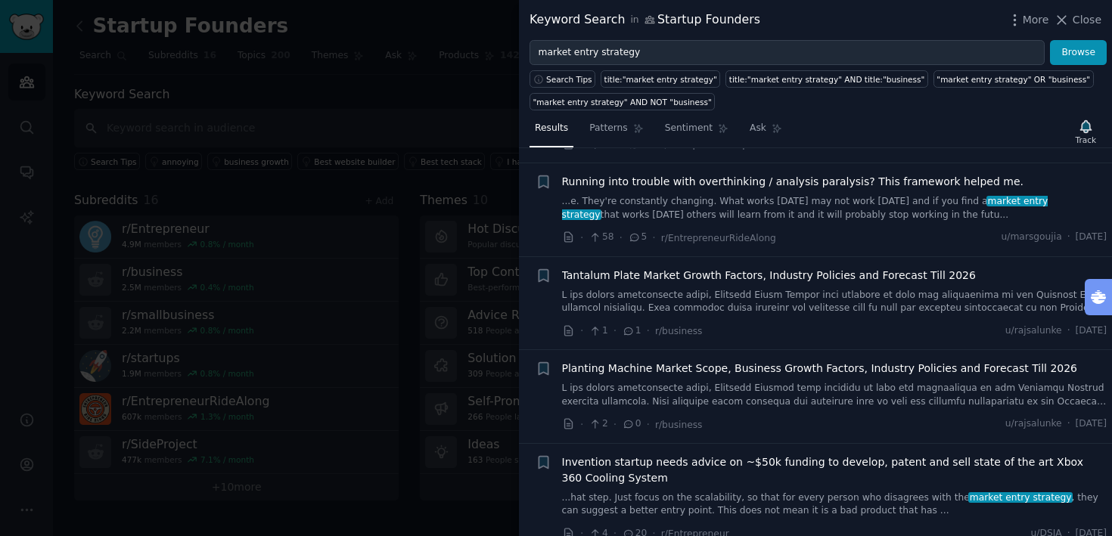
scroll to position [1240, 0]
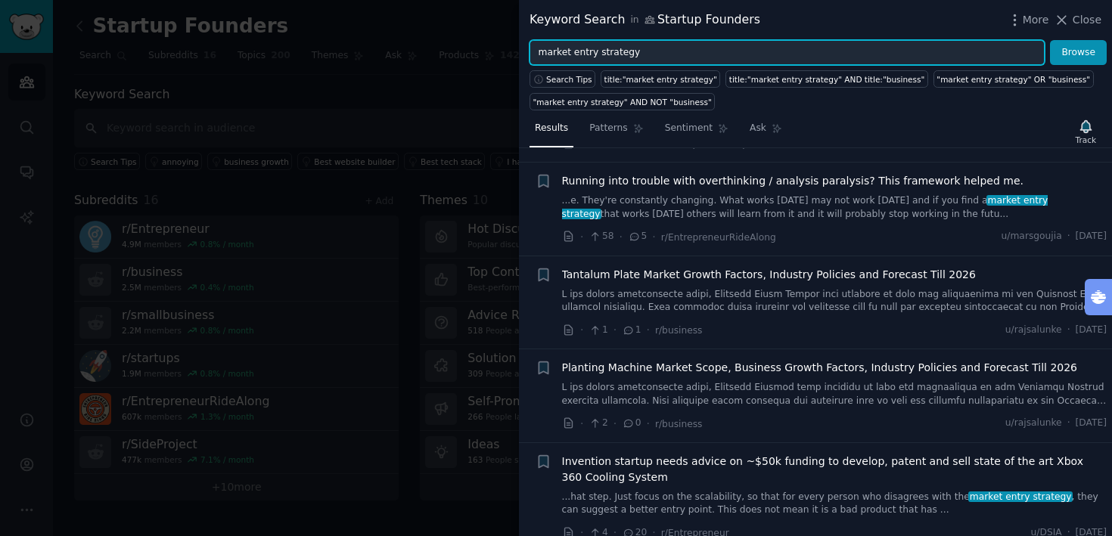
click at [568, 55] on input "market entry strategy" at bounding box center [787, 53] width 515 height 26
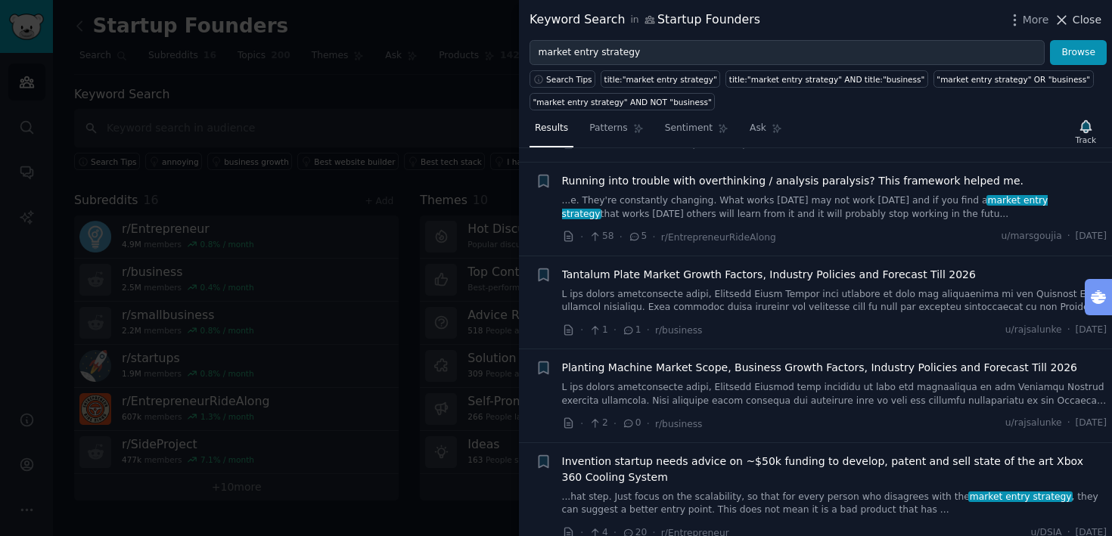
click at [1091, 15] on span "Close" at bounding box center [1087, 20] width 29 height 16
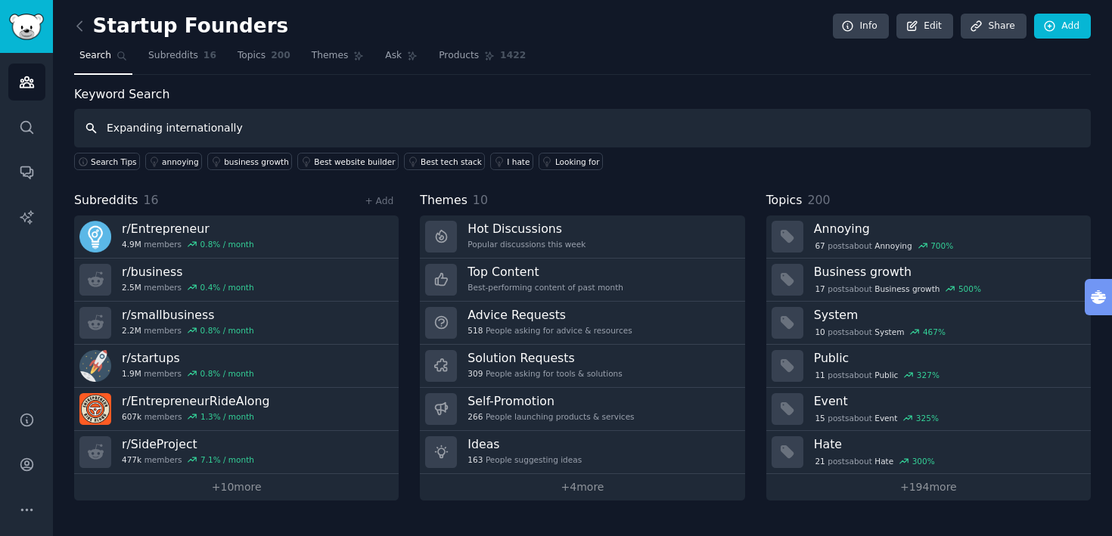
type input "Expanding internationally"
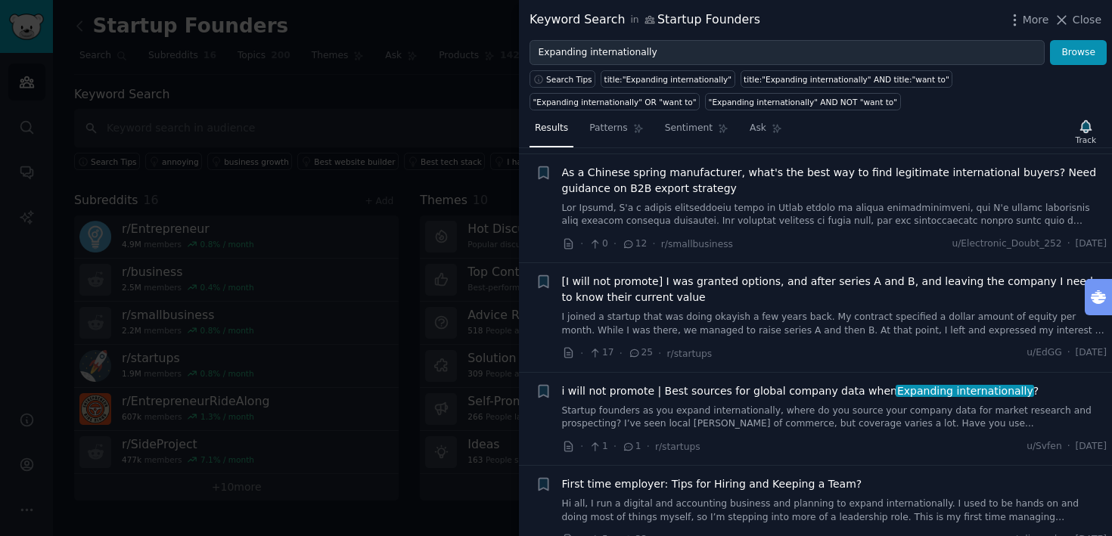
scroll to position [207, 0]
